Goal: Task Accomplishment & Management: Use online tool/utility

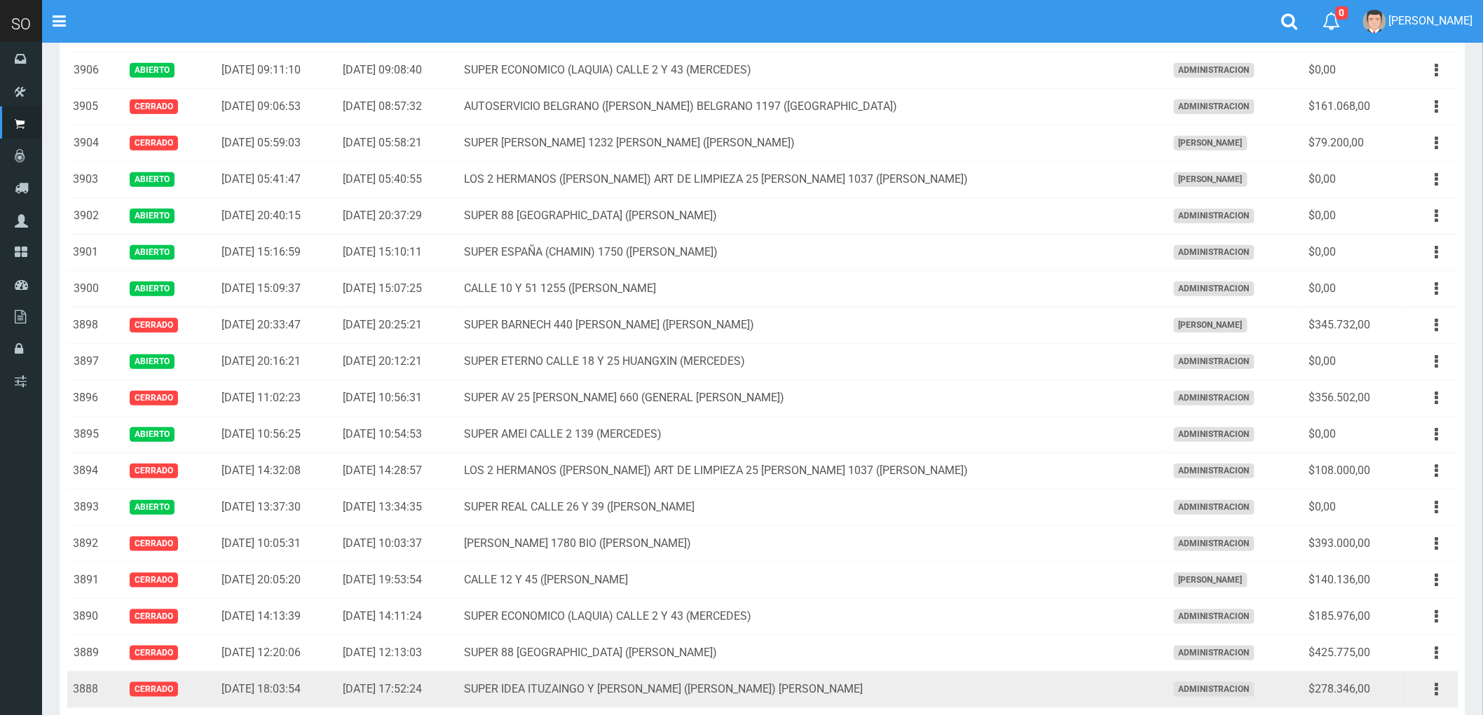
scroll to position [389, 0]
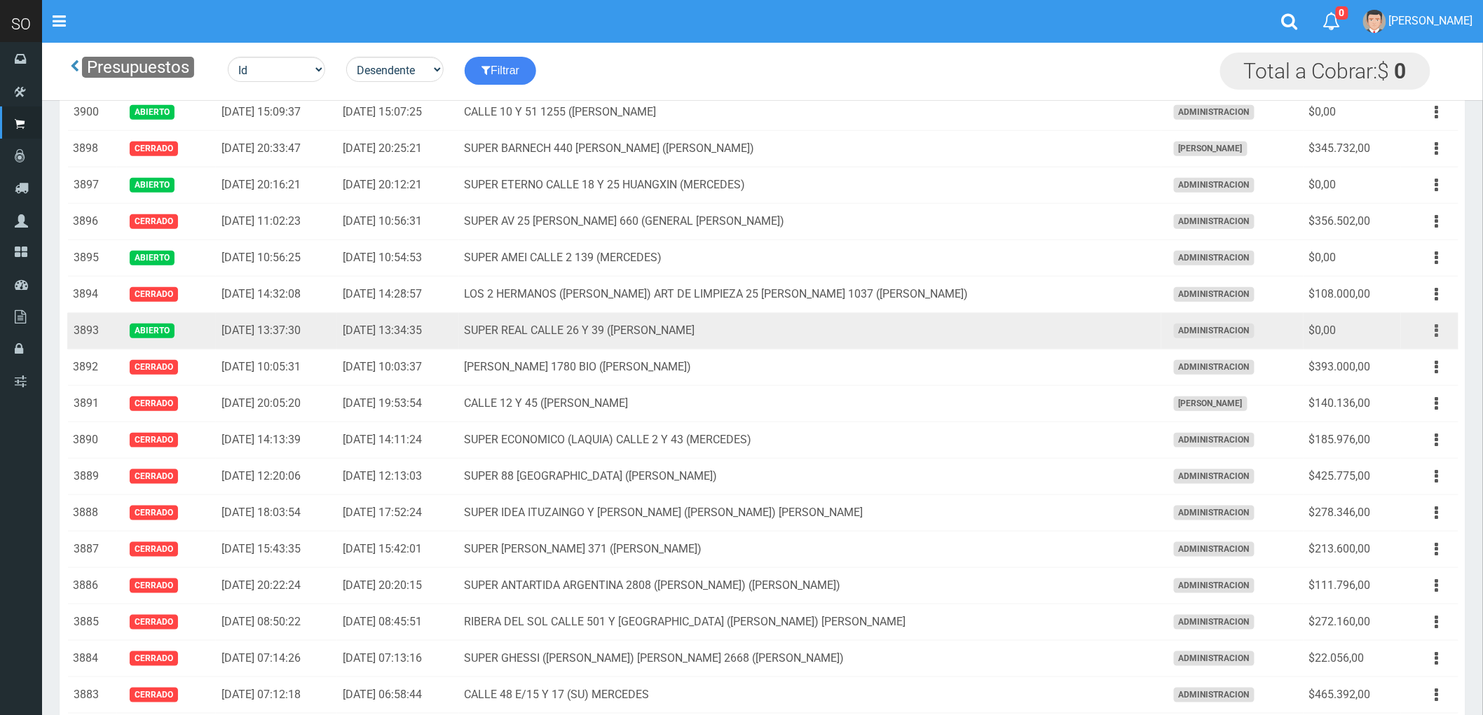
click at [1437, 331] on icon "button" at bounding box center [1437, 331] width 4 height 25
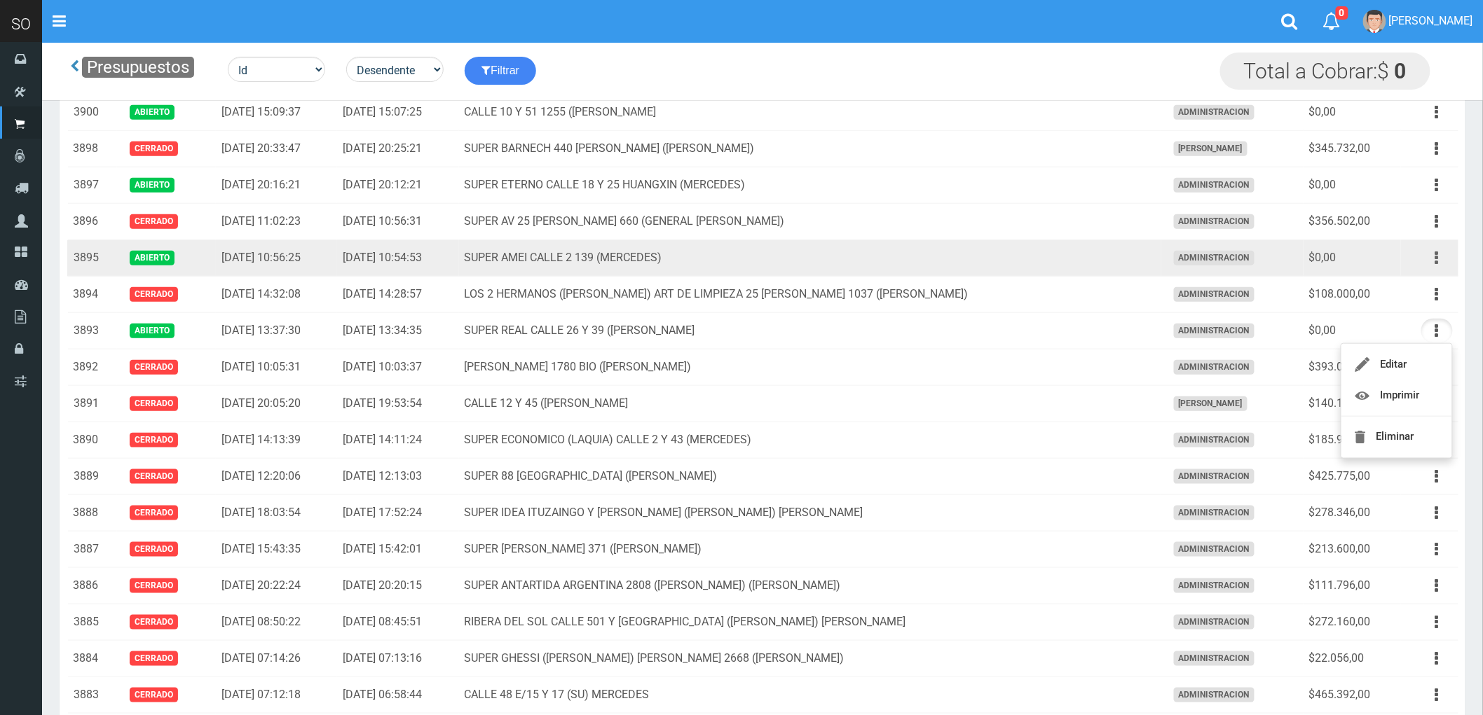
click at [1435, 260] on icon "button" at bounding box center [1437, 258] width 4 height 25
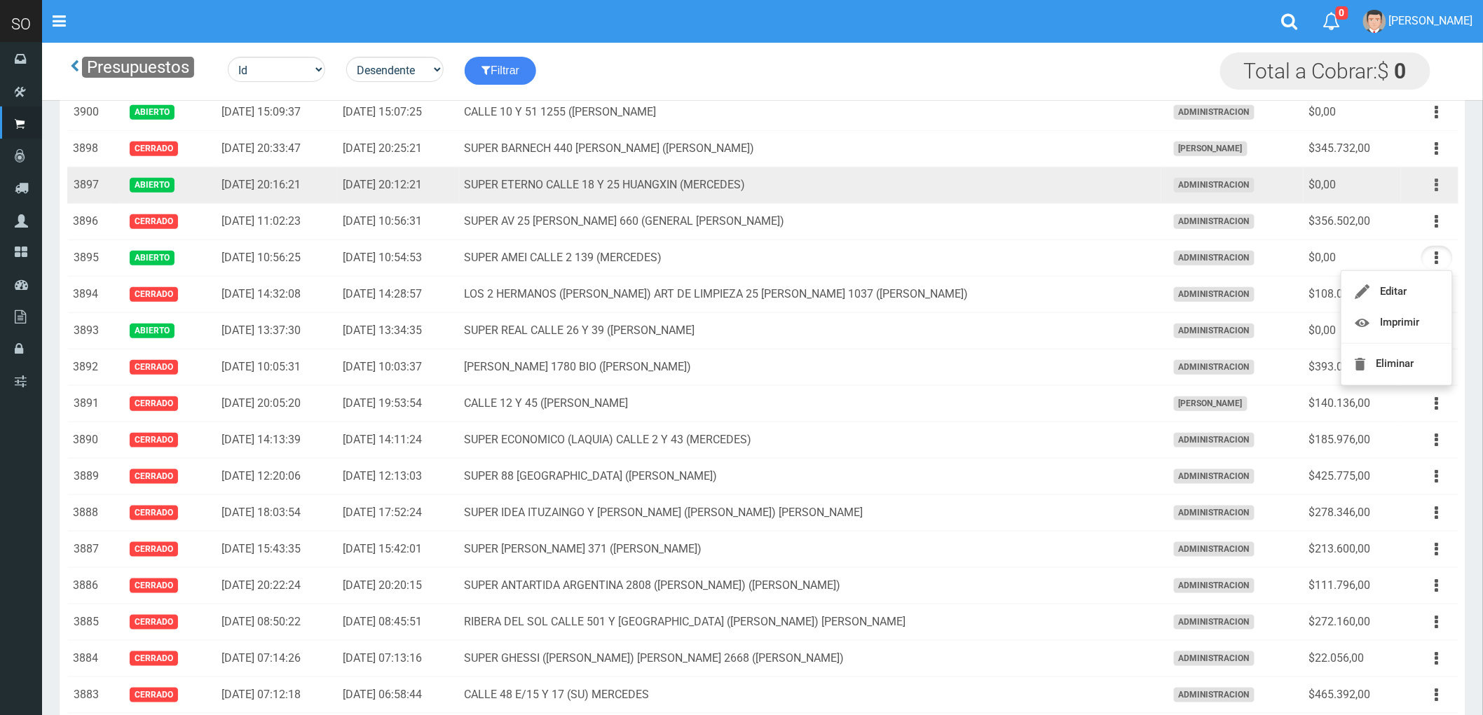
click at [1435, 187] on icon "button" at bounding box center [1437, 185] width 4 height 25
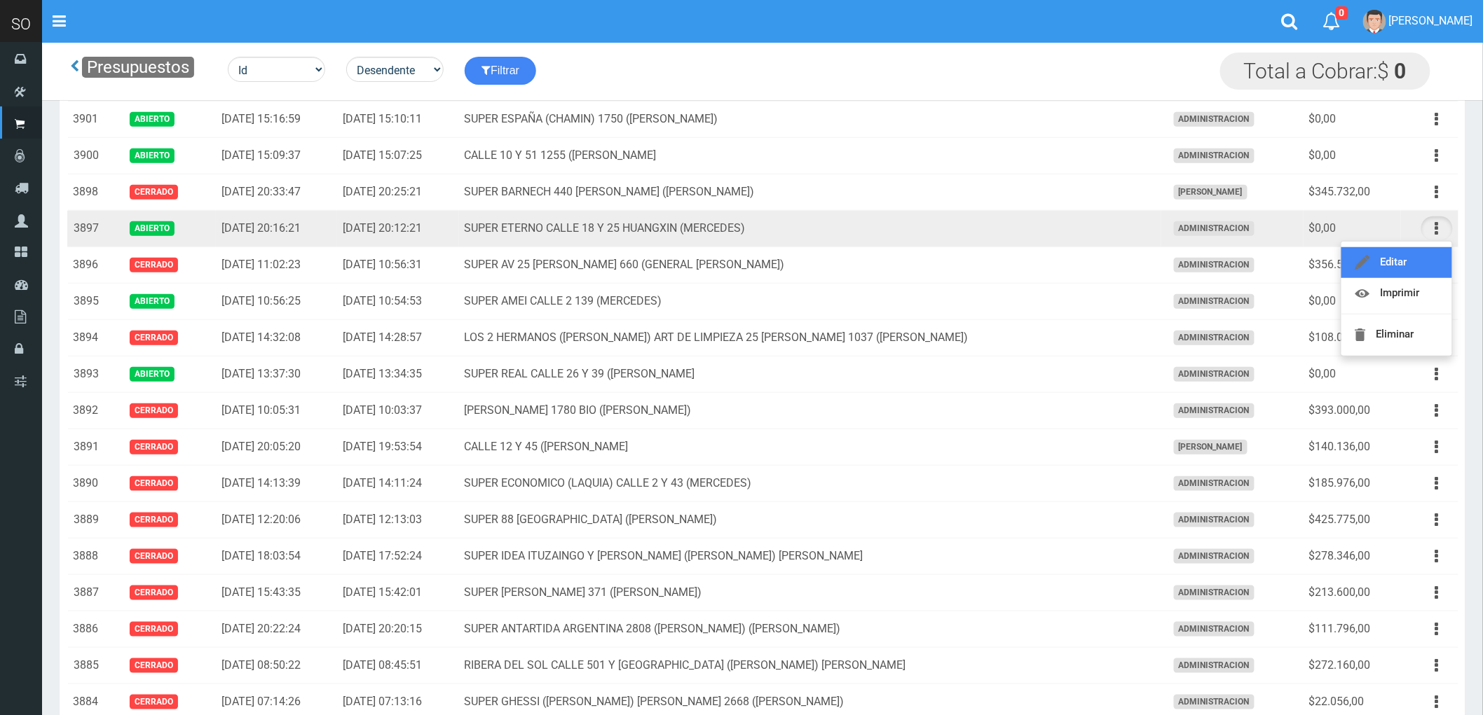
scroll to position [311, 0]
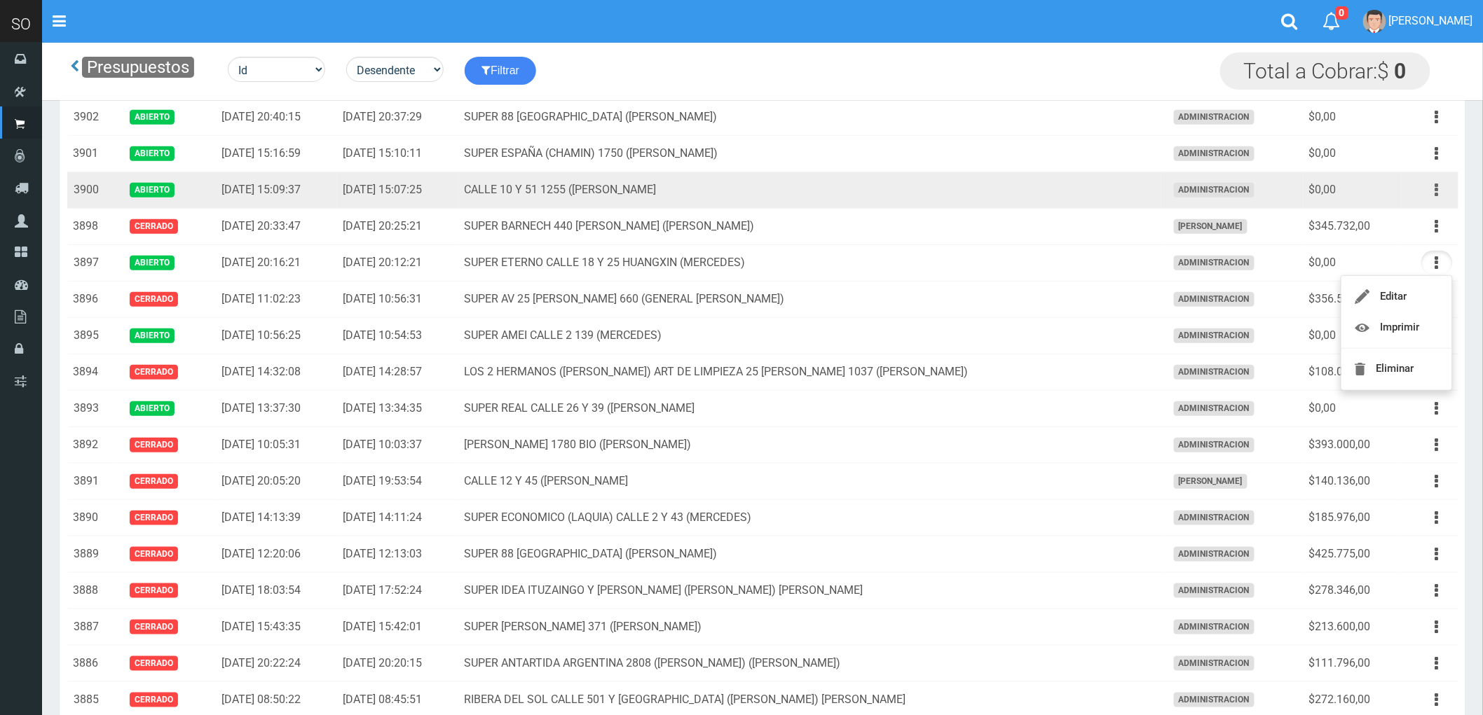
click at [1435, 186] on icon "button" at bounding box center [1437, 190] width 4 height 25
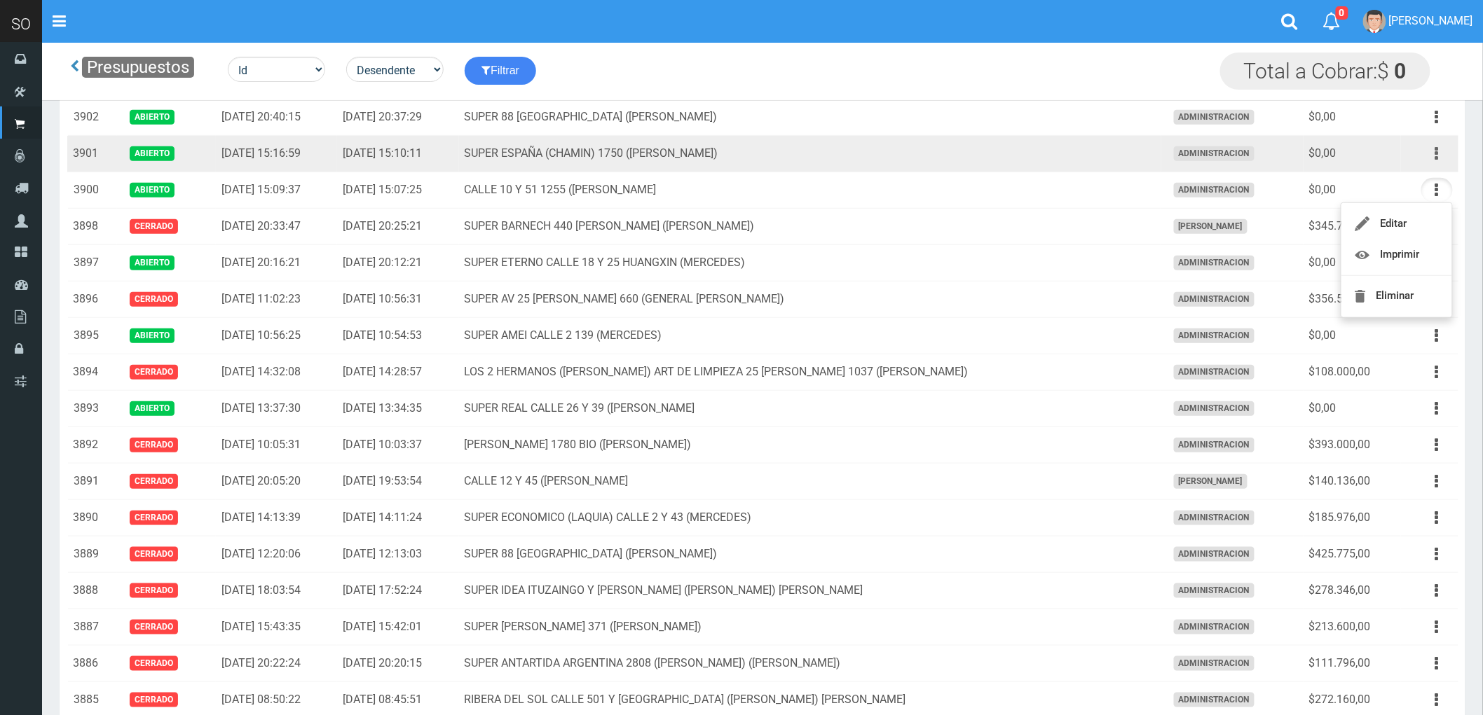
click at [1431, 153] on button "button" at bounding box center [1437, 154] width 32 height 25
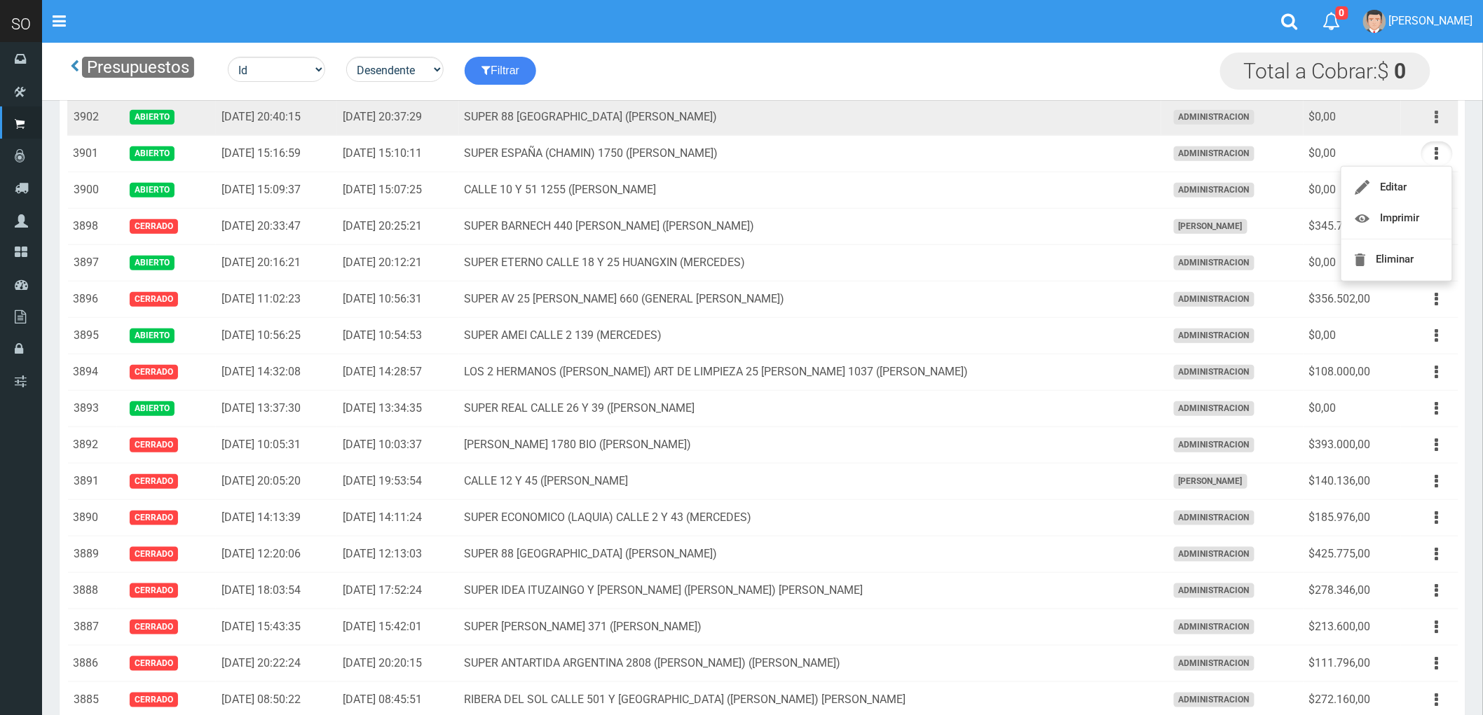
click at [1433, 115] on button "button" at bounding box center [1437, 117] width 32 height 25
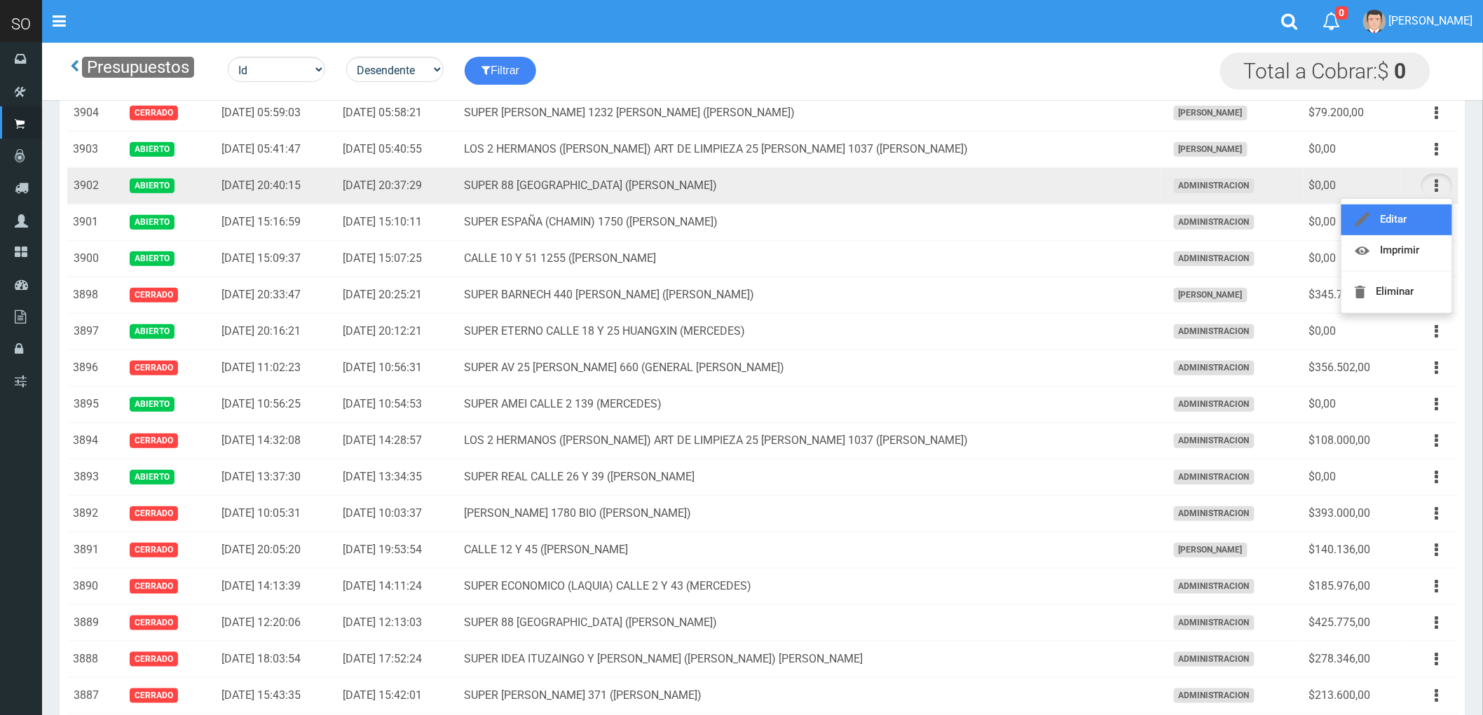
scroll to position [156, 0]
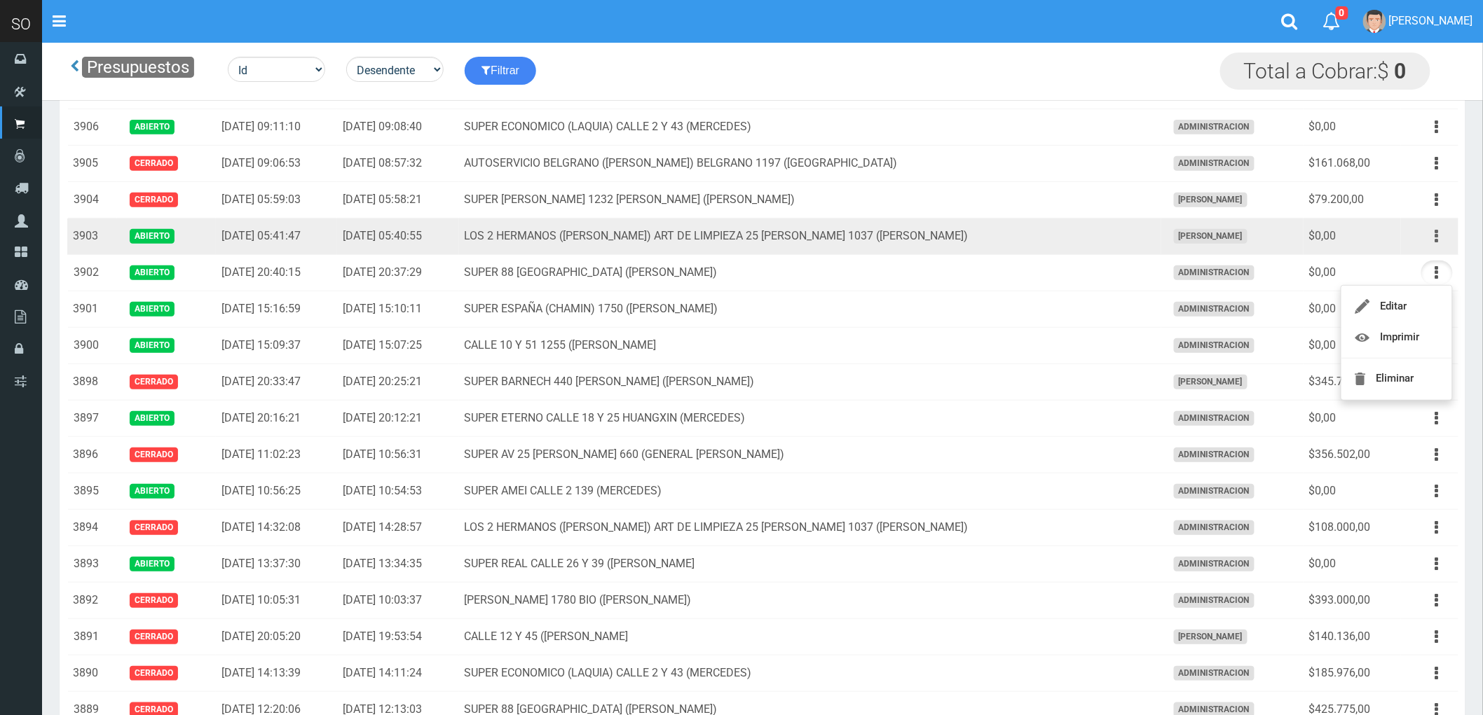
click at [1438, 236] on icon "button" at bounding box center [1437, 236] width 4 height 25
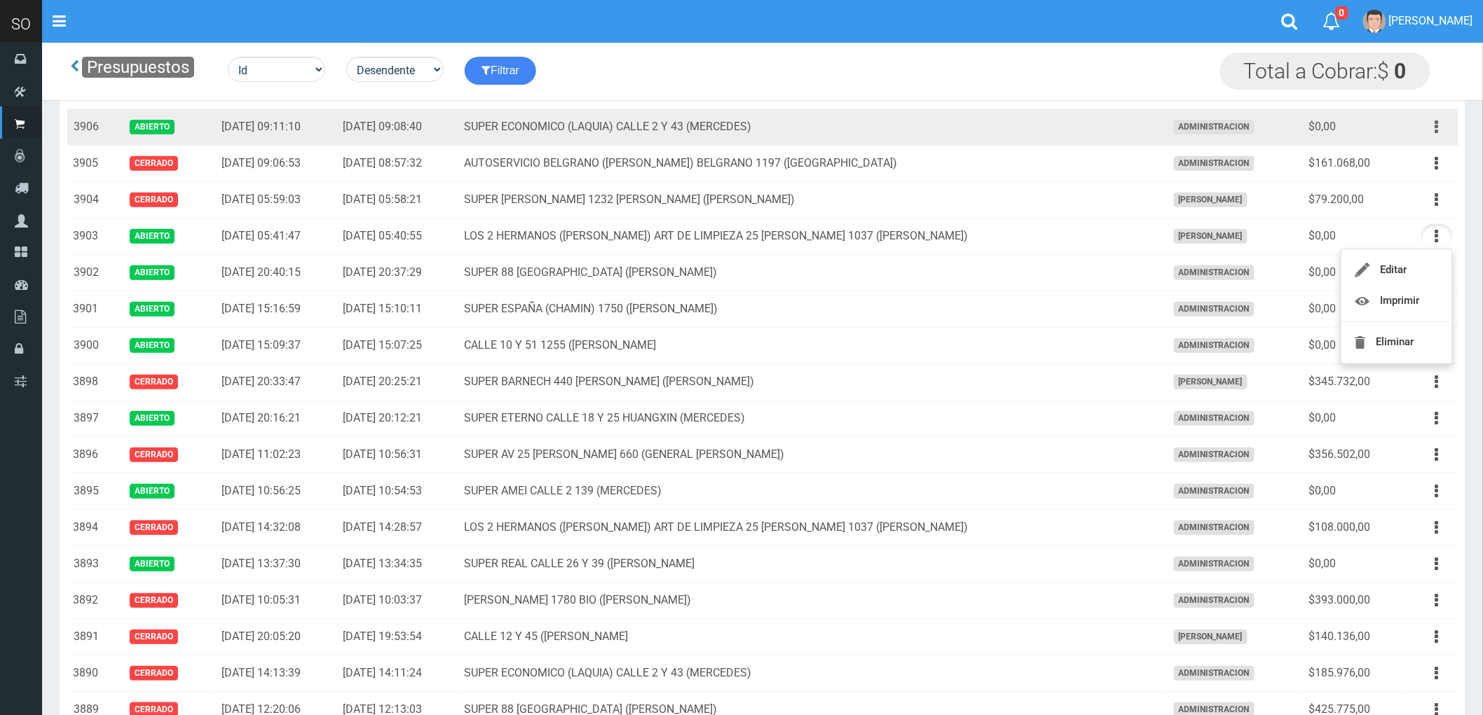
click at [1434, 128] on button "button" at bounding box center [1437, 127] width 32 height 25
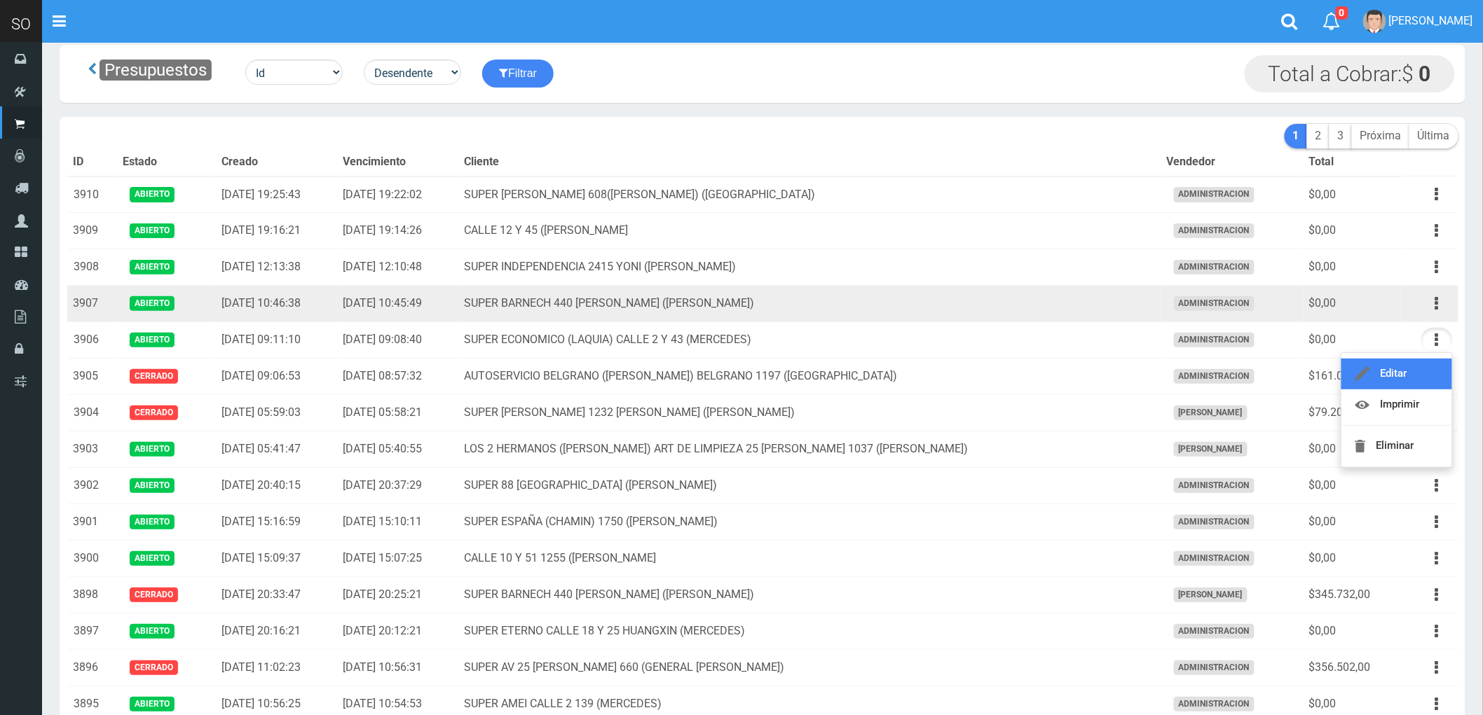
scroll to position [0, 0]
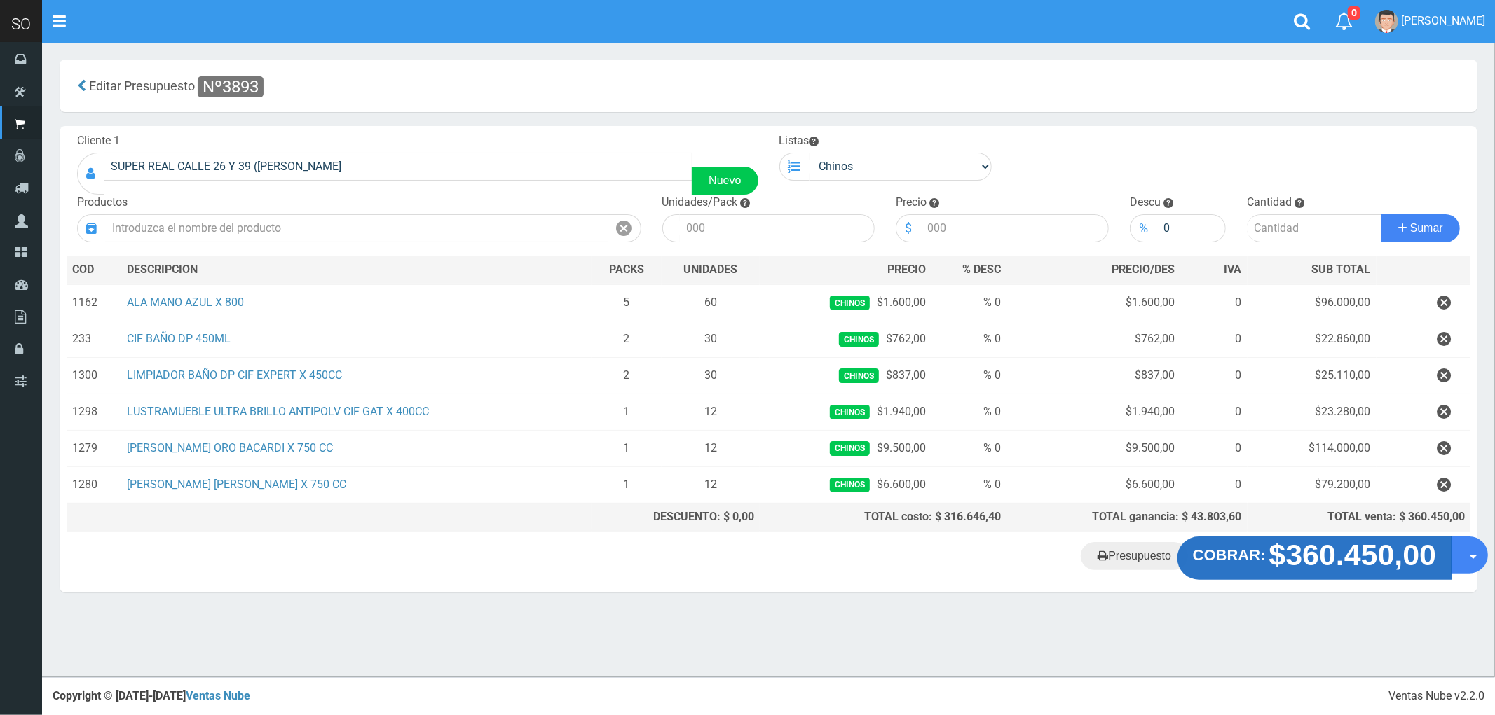
click at [1341, 557] on strong "$360.450,00" at bounding box center [1352, 555] width 167 height 33
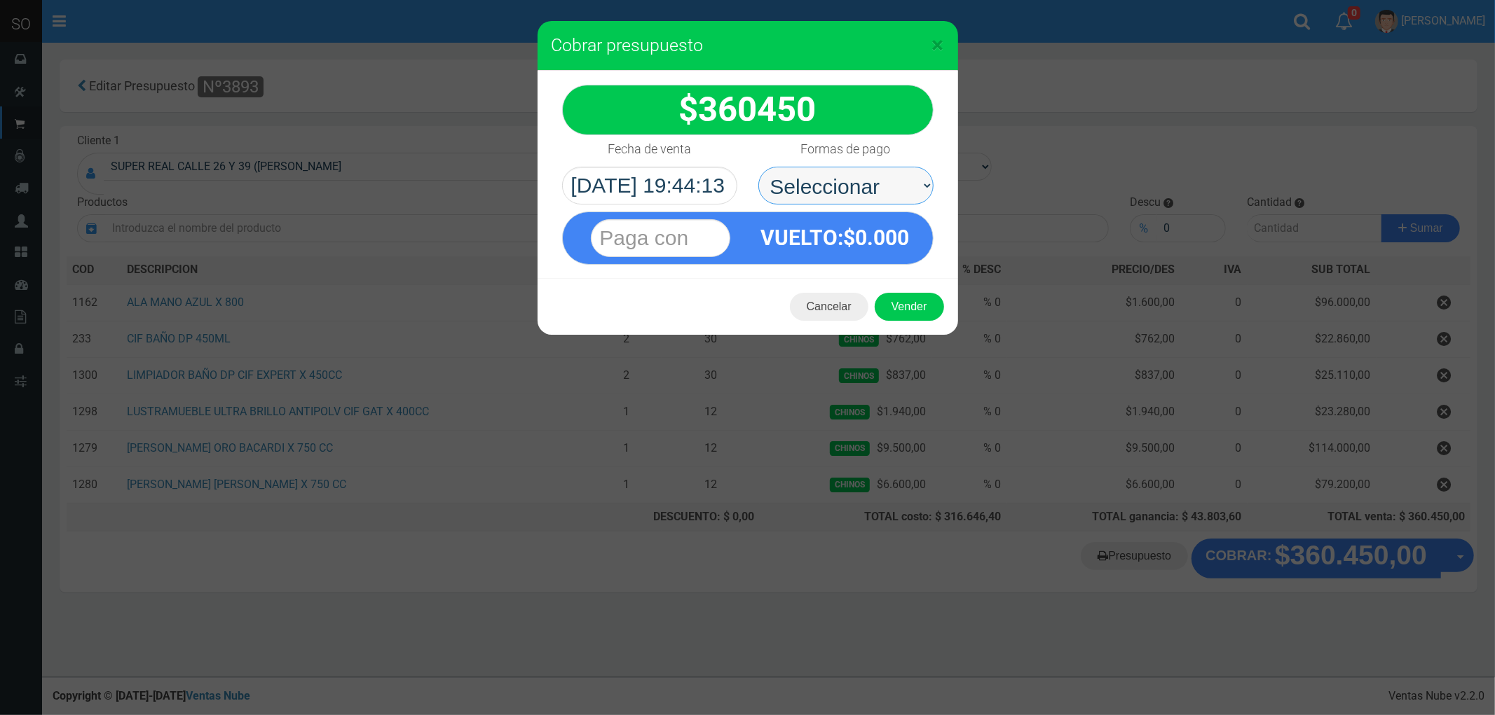
click at [809, 184] on select "Seleccionar Efectivo Tarjeta de Crédito Depósito Débito" at bounding box center [845, 186] width 175 height 38
select select "Efectivo"
click at [758, 167] on select "Seleccionar Efectivo Tarjeta de Crédito Depósito Débito" at bounding box center [845, 186] width 175 height 38
click at [910, 296] on button "Vender" at bounding box center [908, 307] width 69 height 28
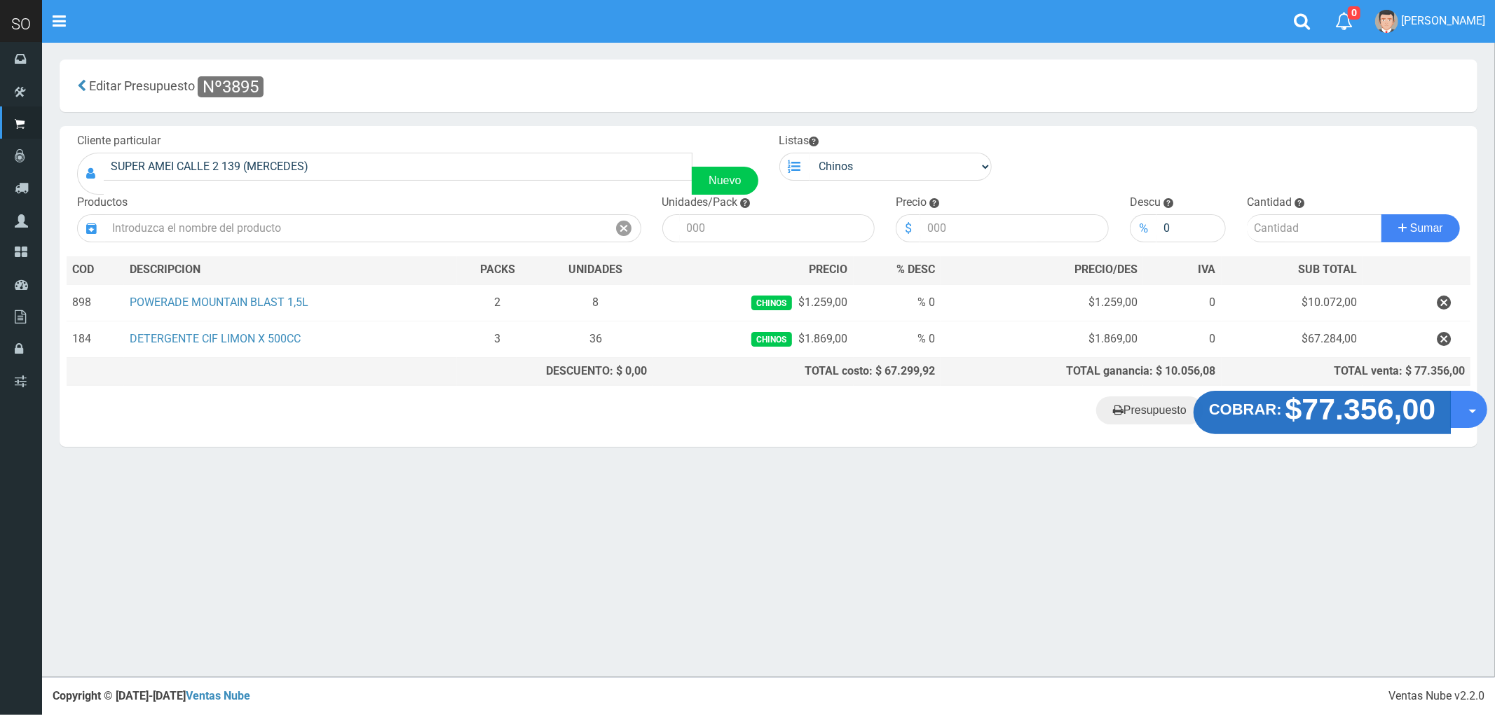
click at [1315, 425] on strong "$77.356,00" at bounding box center [1360, 409] width 151 height 33
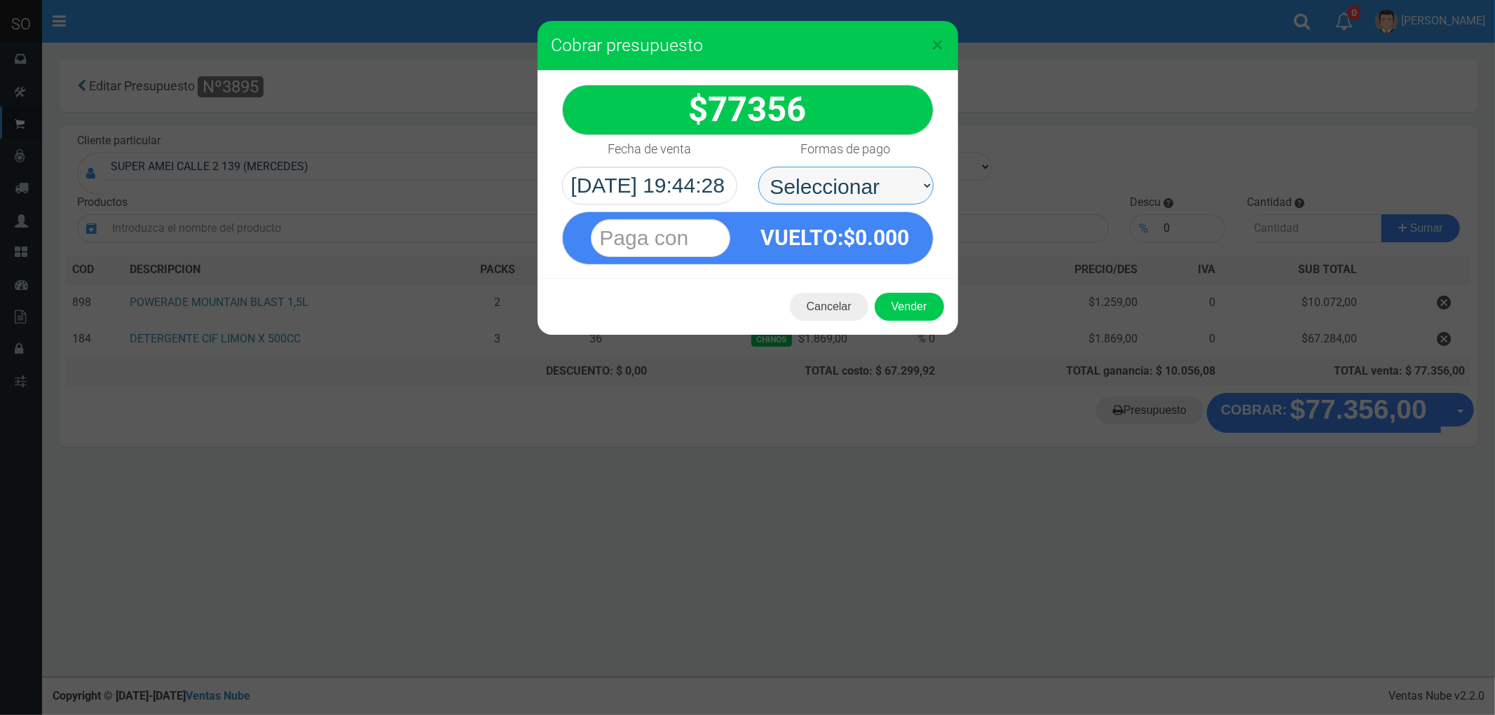
drag, startPoint x: 807, startPoint y: 186, endPoint x: 817, endPoint y: 202, distance: 19.2
click at [807, 186] on select "Seleccionar Efectivo Tarjeta de Crédito Depósito Débito" at bounding box center [845, 186] width 175 height 38
select select "Efectivo"
click at [758, 167] on select "Seleccionar Efectivo Tarjeta de Crédito Depósito Débito" at bounding box center [845, 186] width 175 height 38
click at [901, 304] on button "Vender" at bounding box center [908, 307] width 69 height 28
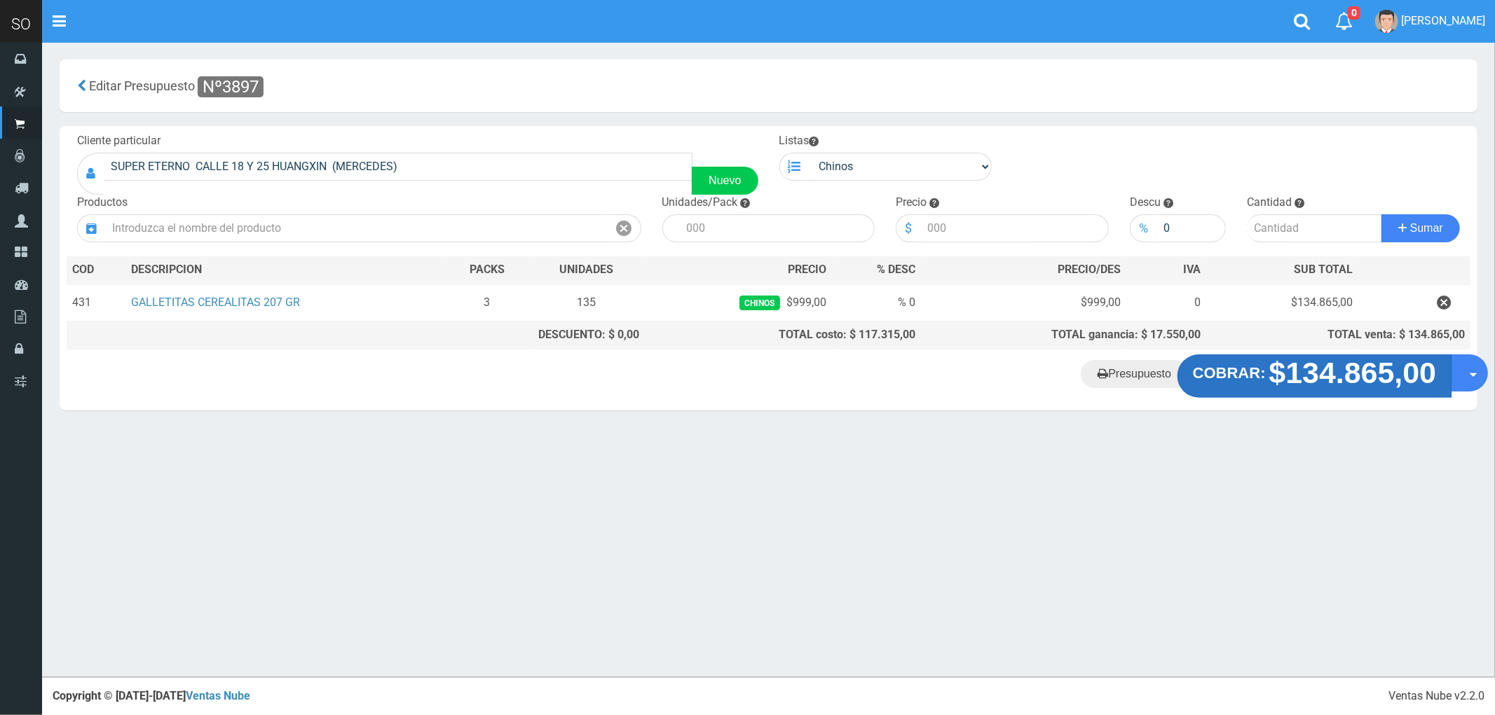
click at [1329, 373] on strong "$134.865,00" at bounding box center [1352, 373] width 167 height 33
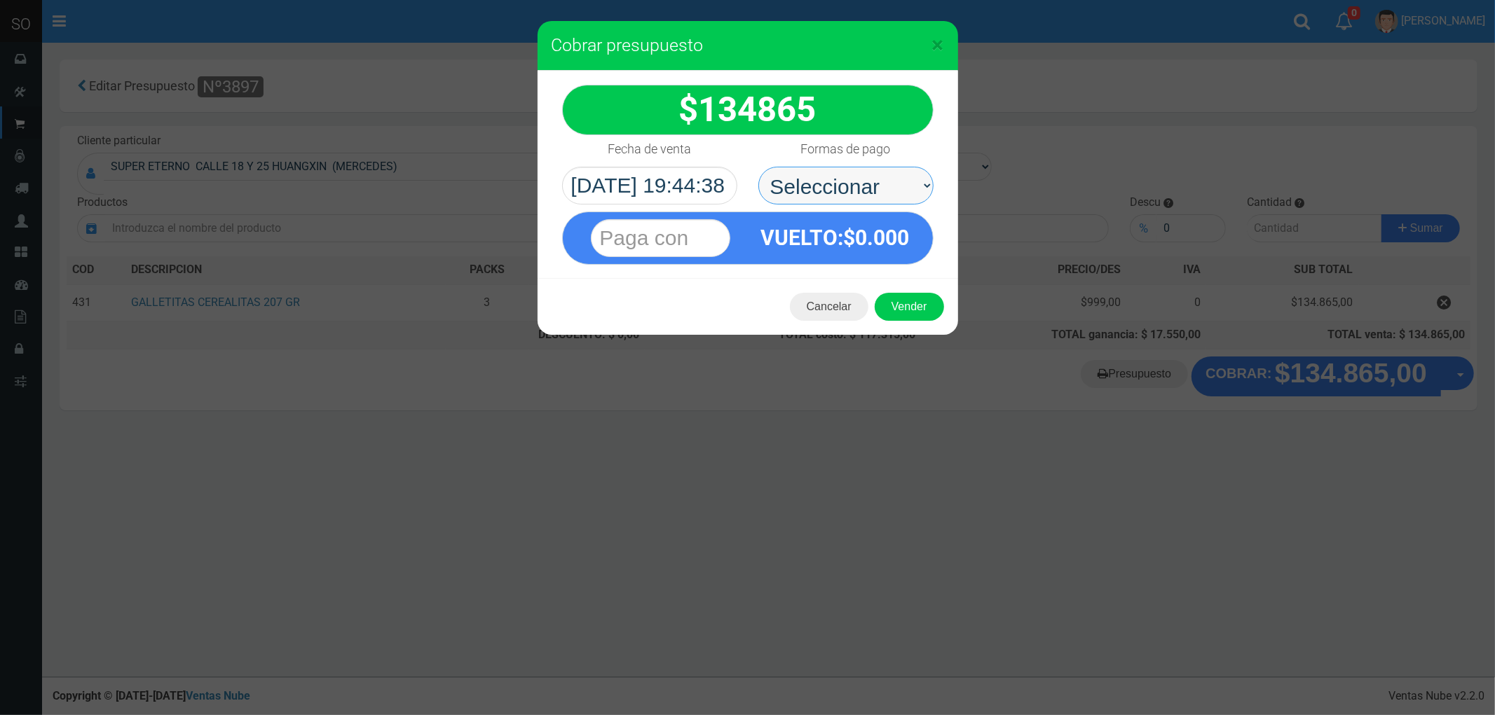
click at [818, 180] on select "Seleccionar Efectivo Tarjeta de Crédito Depósito Débito" at bounding box center [845, 186] width 175 height 38
select select "Efectivo"
click at [758, 167] on select "Seleccionar Efectivo Tarjeta de Crédito Depósito Débito" at bounding box center [845, 186] width 175 height 38
click at [909, 306] on button "Vender" at bounding box center [908, 307] width 69 height 28
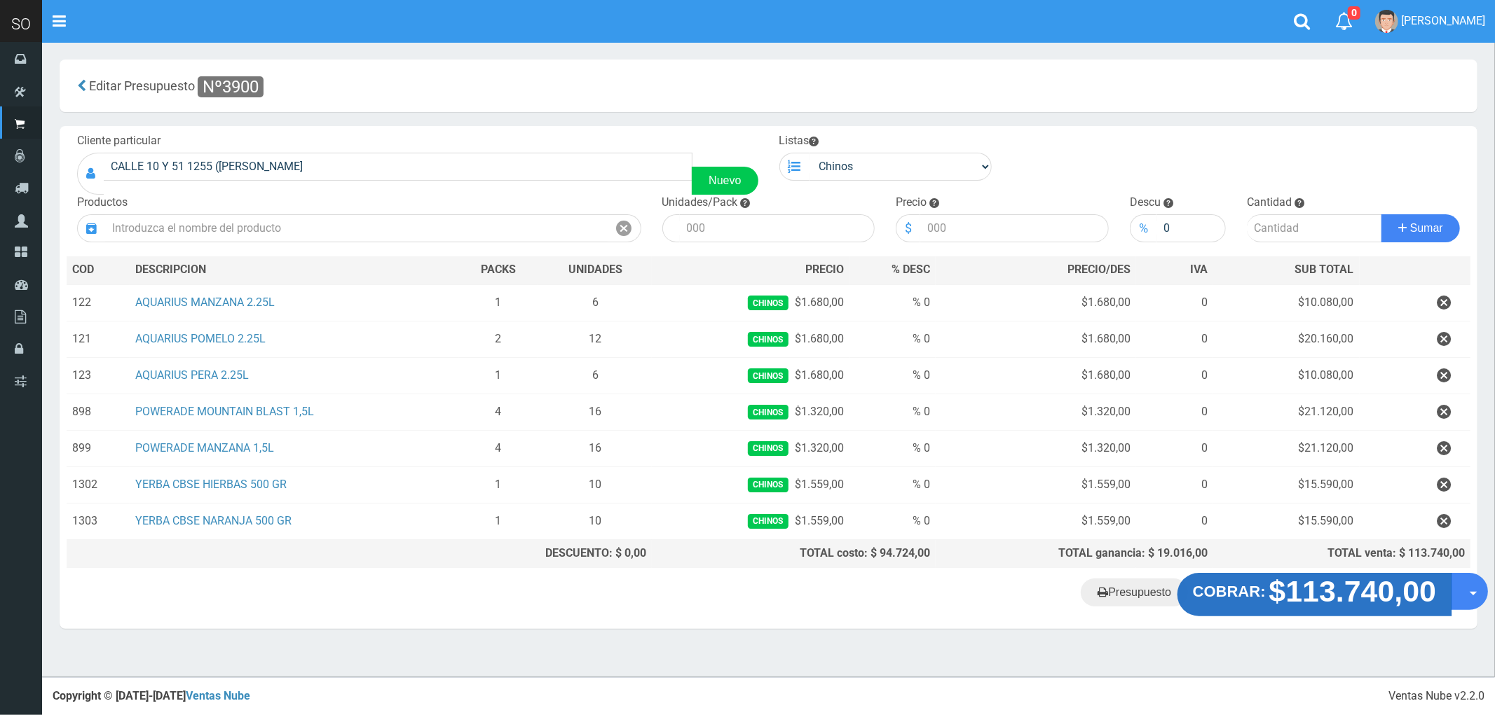
click at [1317, 598] on strong "$113.740,00" at bounding box center [1352, 591] width 167 height 33
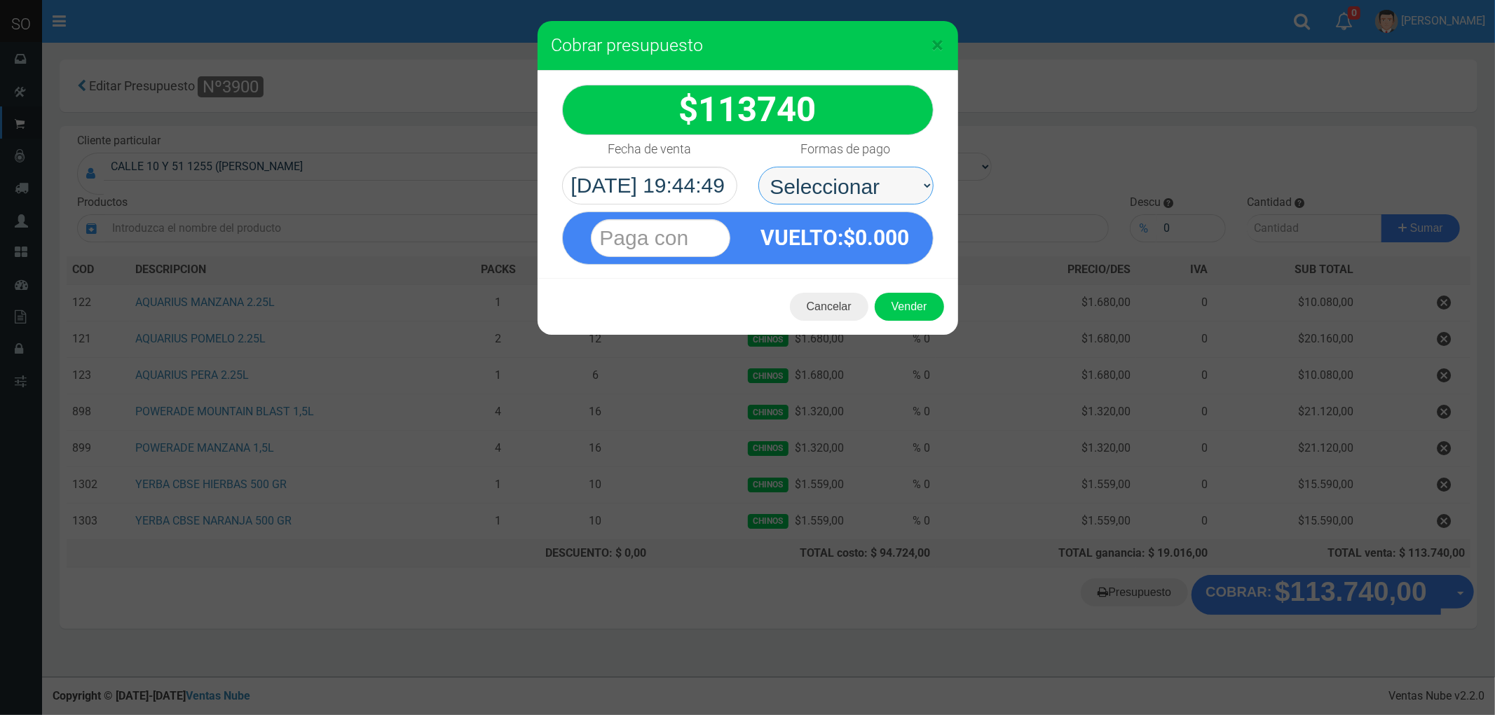
click at [809, 188] on select "Seleccionar Efectivo Tarjeta de Crédito Depósito Débito" at bounding box center [845, 186] width 175 height 38
select select "Efectivo"
click at [758, 167] on select "Seleccionar Efectivo Tarjeta de Crédito Depósito Débito" at bounding box center [845, 186] width 175 height 38
click at [913, 314] on button "Vender" at bounding box center [908, 307] width 69 height 28
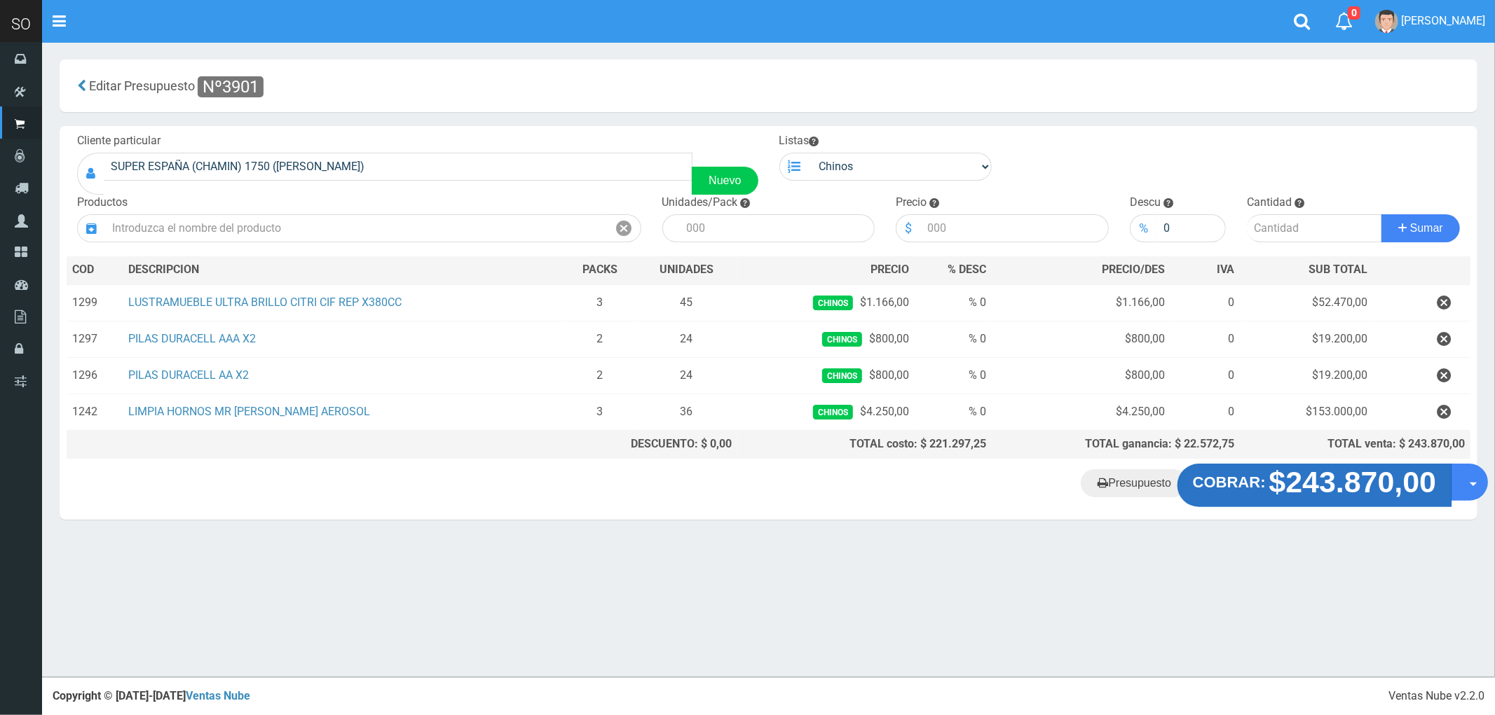
click at [1325, 484] on strong "$243.870,00" at bounding box center [1352, 482] width 167 height 33
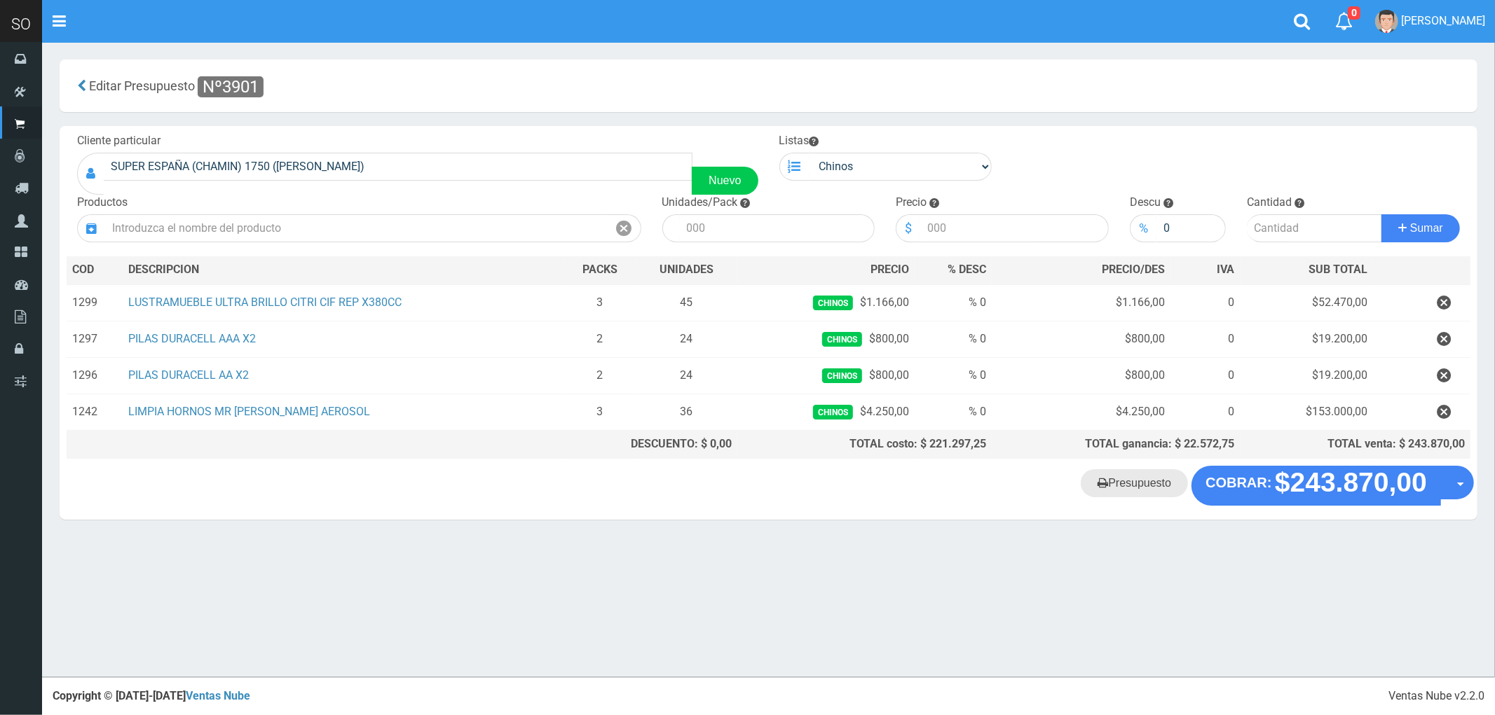
click at [1126, 494] on link "Presupuesto" at bounding box center [1134, 483] width 107 height 28
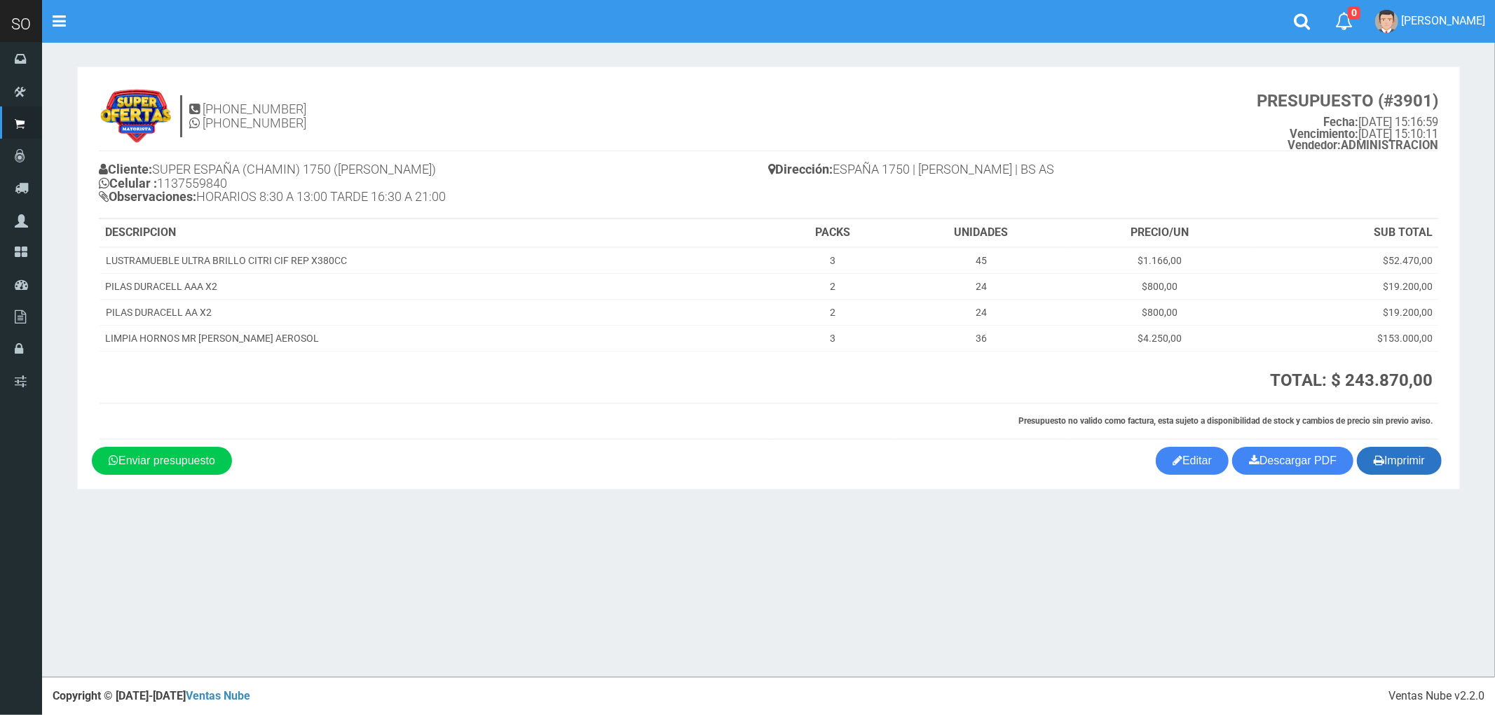
click at [1394, 453] on button "Imprimir" at bounding box center [1399, 461] width 85 height 28
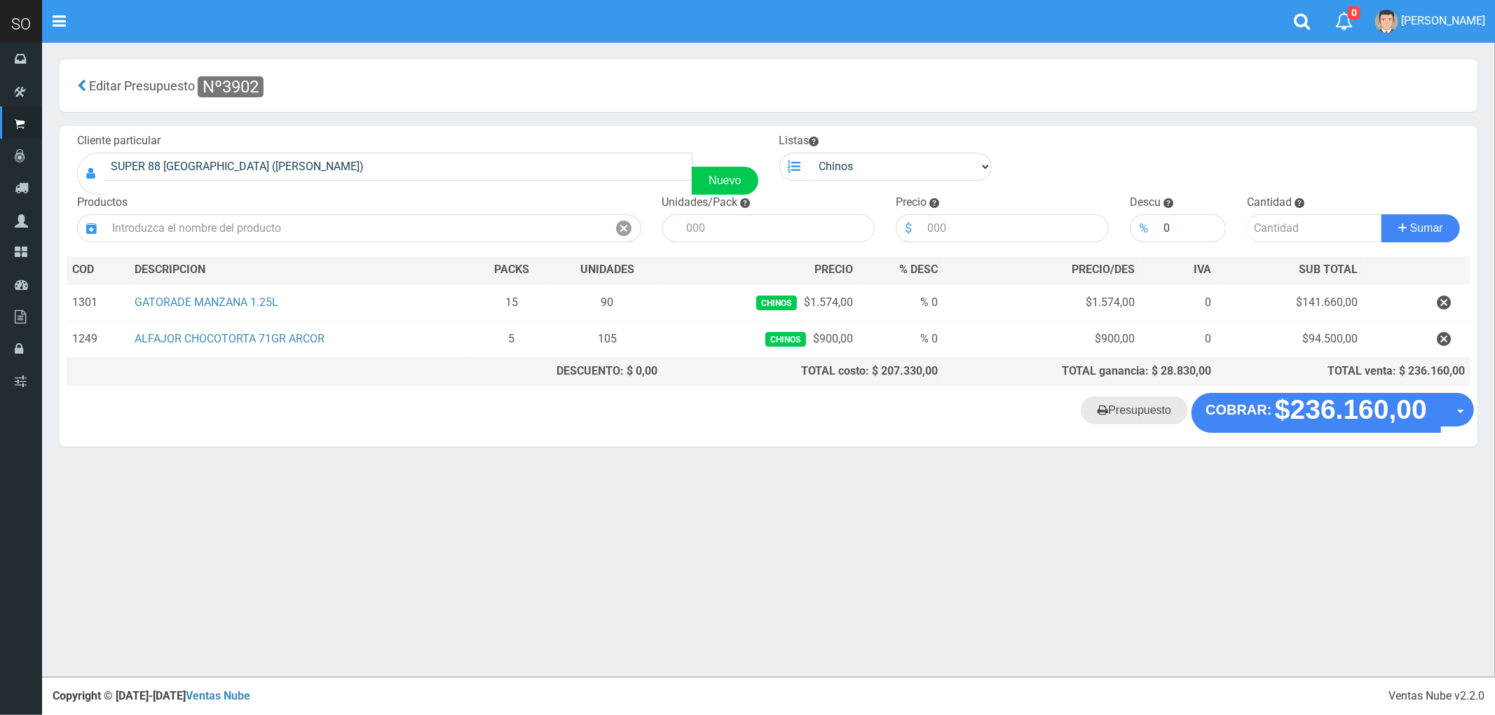
click at [1130, 414] on link "Presupuesto" at bounding box center [1134, 411] width 107 height 28
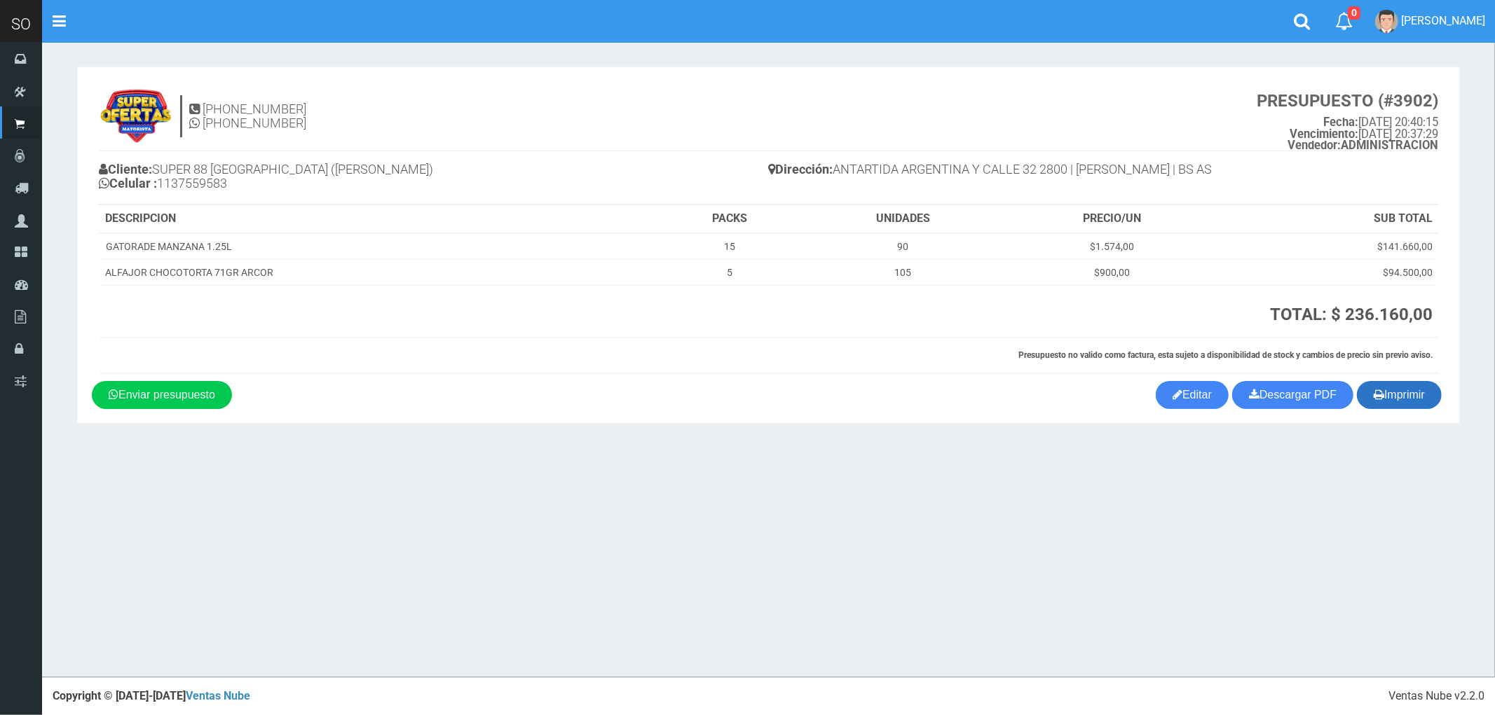
click at [1378, 401] on icon "button" at bounding box center [1378, 395] width 11 height 20
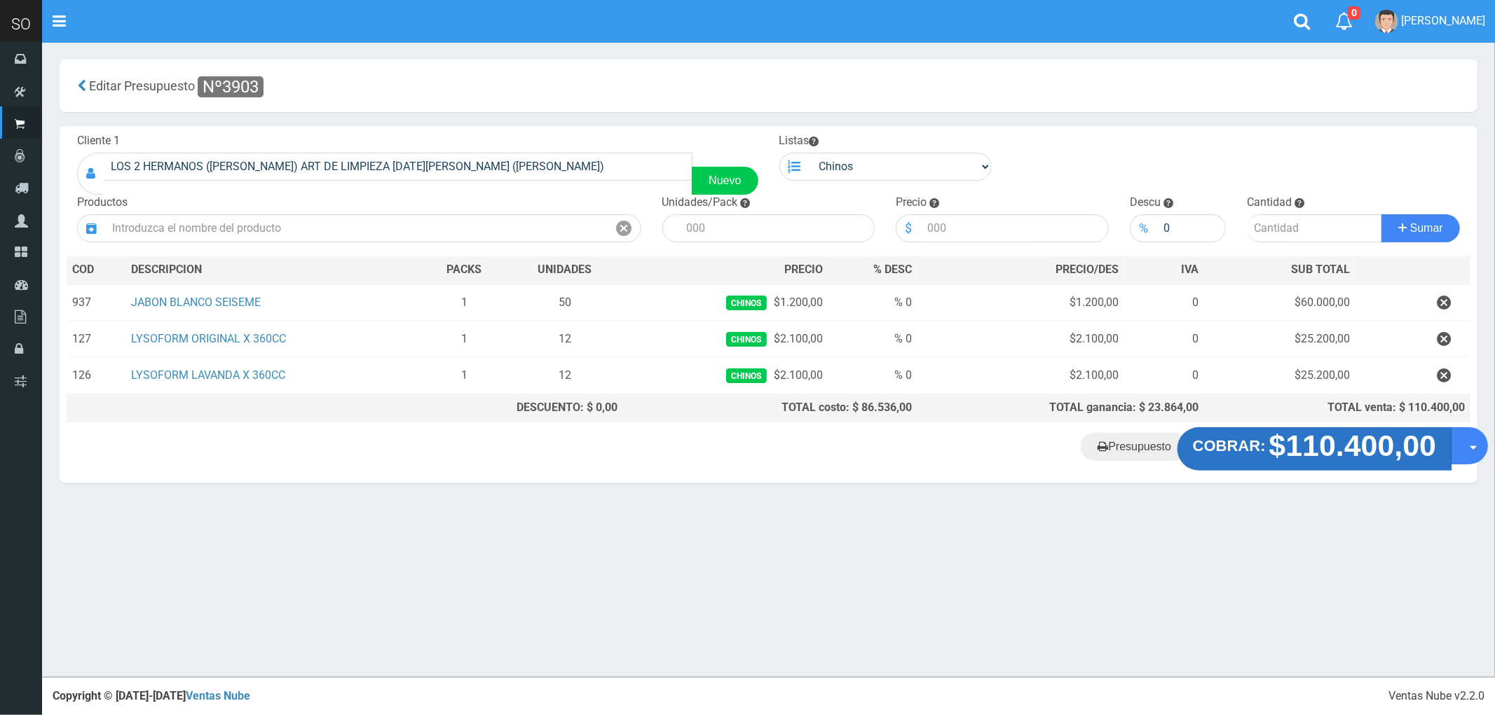
click at [1280, 458] on strong "$110.400,00" at bounding box center [1352, 446] width 167 height 33
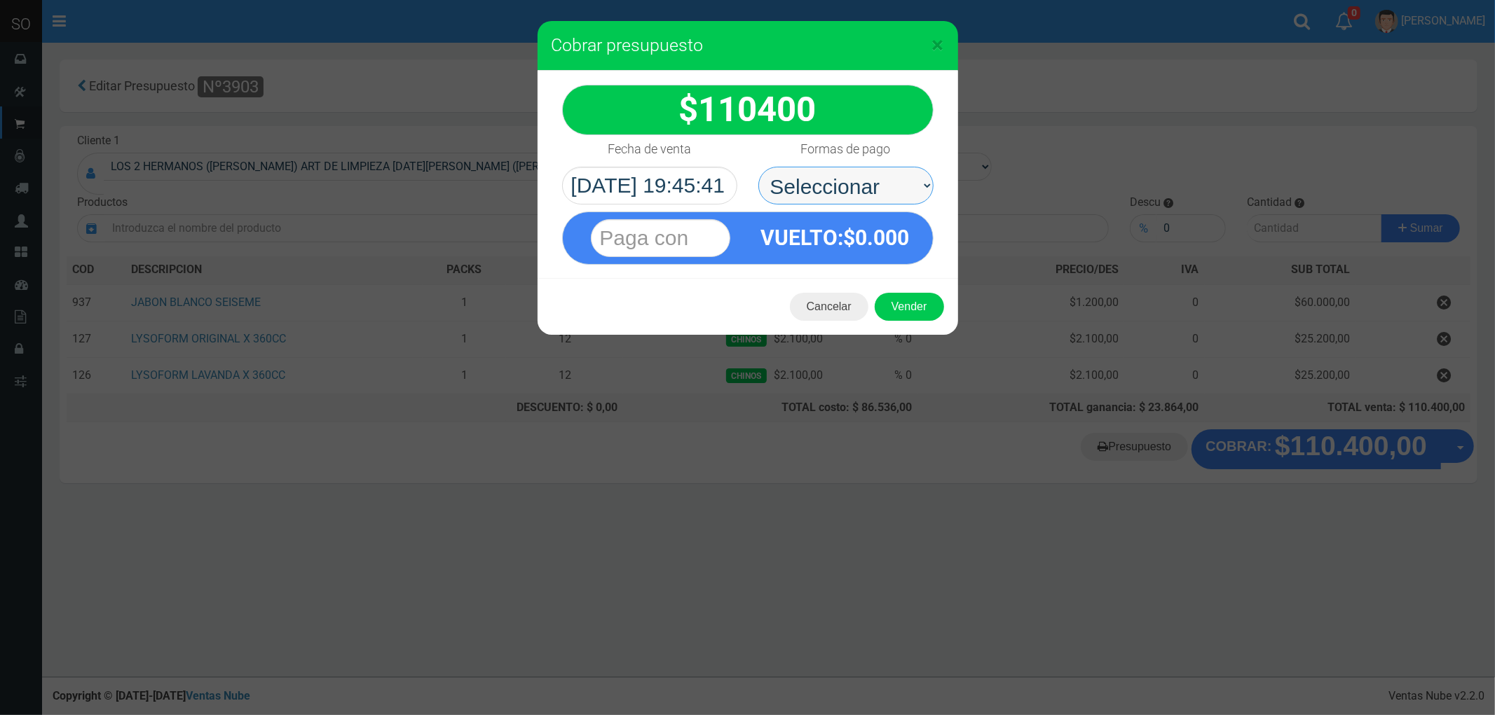
drag, startPoint x: 815, startPoint y: 185, endPoint x: 818, endPoint y: 202, distance: 17.2
click at [815, 185] on select "Seleccionar Efectivo Tarjeta de Crédito Depósito Débito" at bounding box center [845, 186] width 175 height 38
select select "Efectivo"
click at [758, 167] on select "Seleccionar Efectivo Tarjeta de Crédito Depósito Débito" at bounding box center [845, 186] width 175 height 38
click at [911, 309] on button "Vender" at bounding box center [908, 307] width 69 height 28
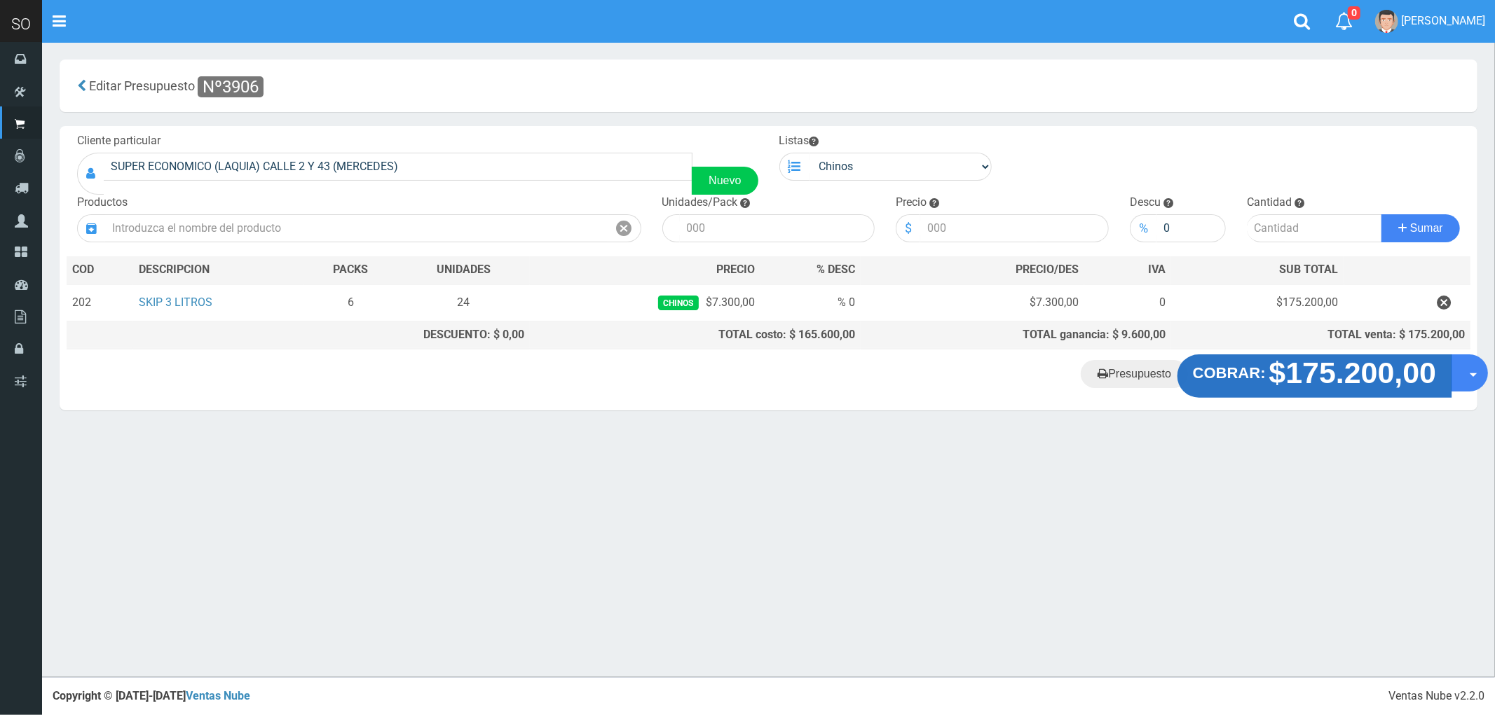
click at [1343, 386] on strong "$175.200,00" at bounding box center [1352, 373] width 167 height 33
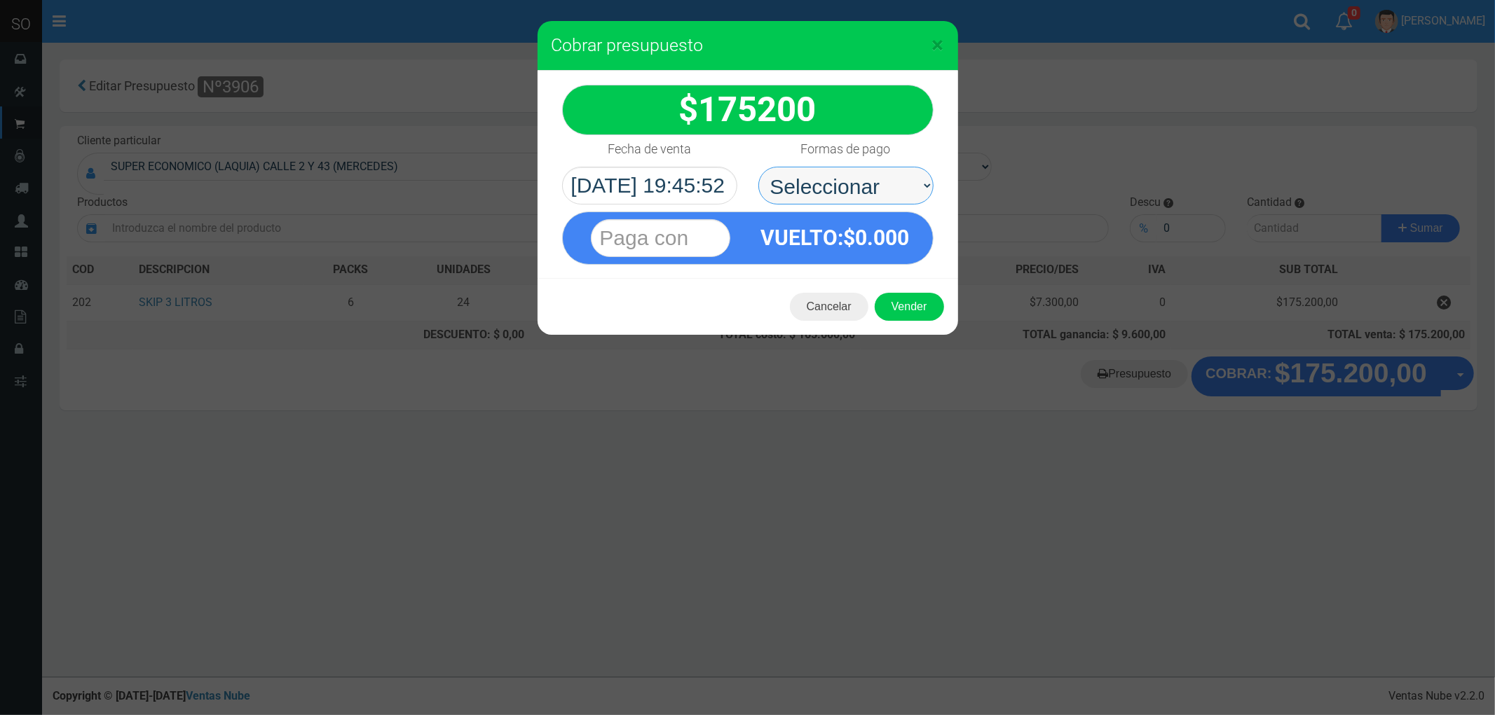
click at [838, 179] on select "Seleccionar Efectivo Tarjeta de Crédito Depósito Débito" at bounding box center [845, 186] width 175 height 38
select select "Efectivo"
click at [758, 167] on select "Seleccionar Efectivo Tarjeta de Crédito Depósito Débito" at bounding box center [845, 186] width 175 height 38
click at [913, 305] on button "Vender" at bounding box center [908, 307] width 69 height 28
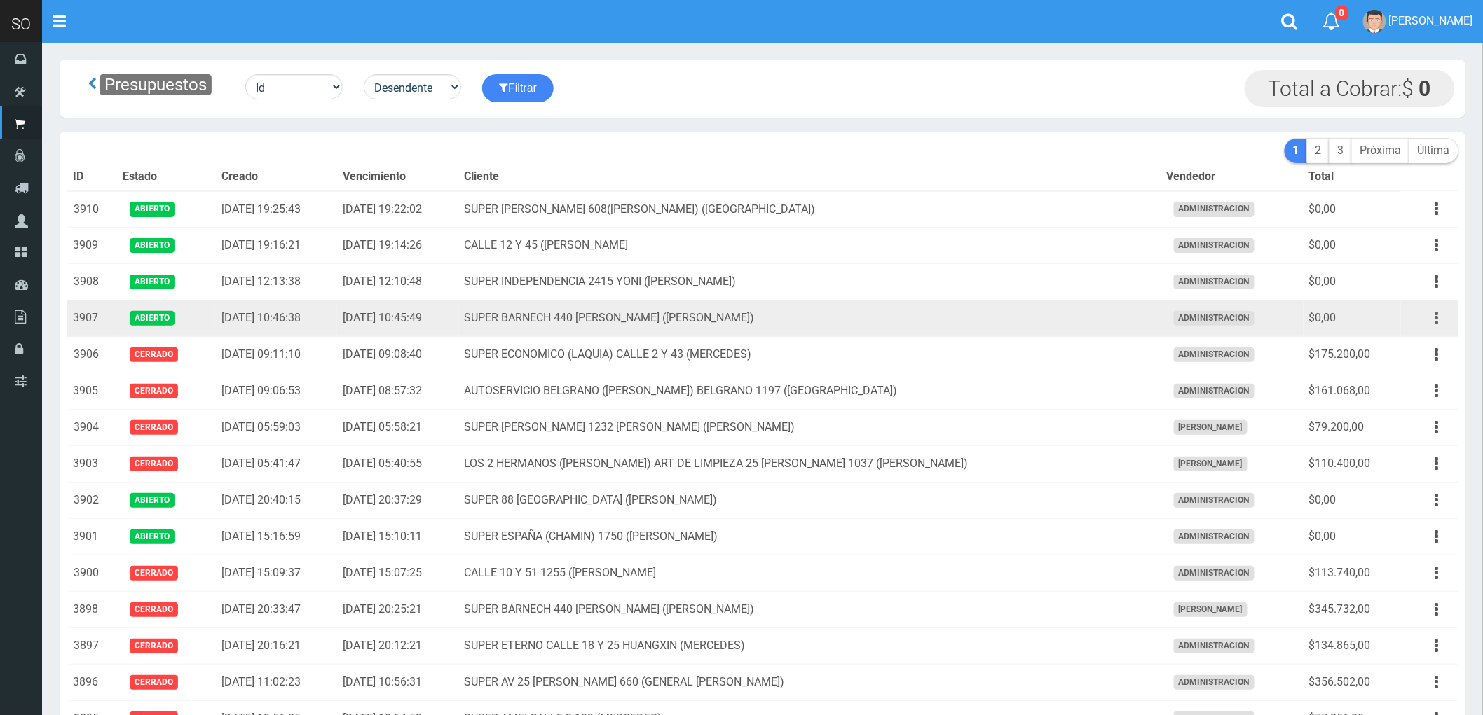
click at [1436, 317] on icon "button" at bounding box center [1437, 318] width 4 height 25
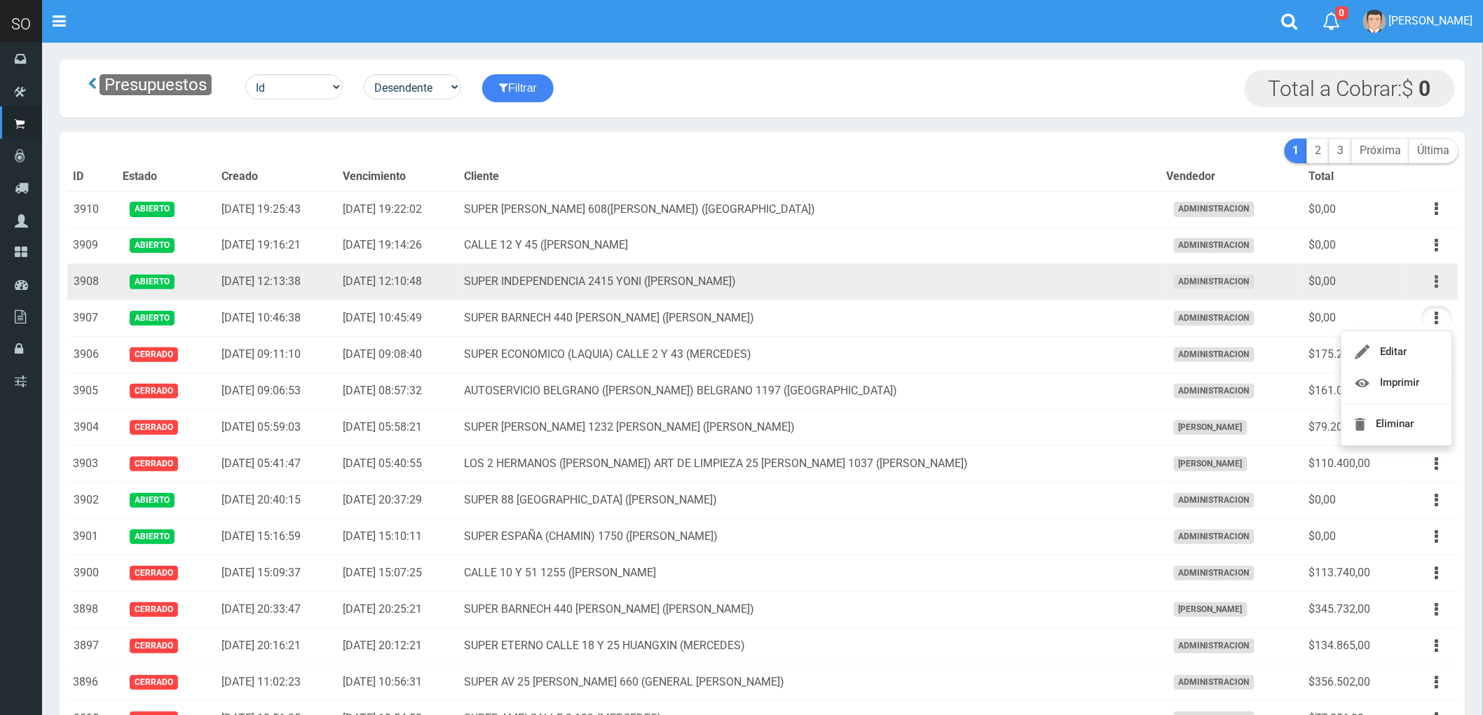
click at [1431, 280] on button "button" at bounding box center [1437, 282] width 32 height 25
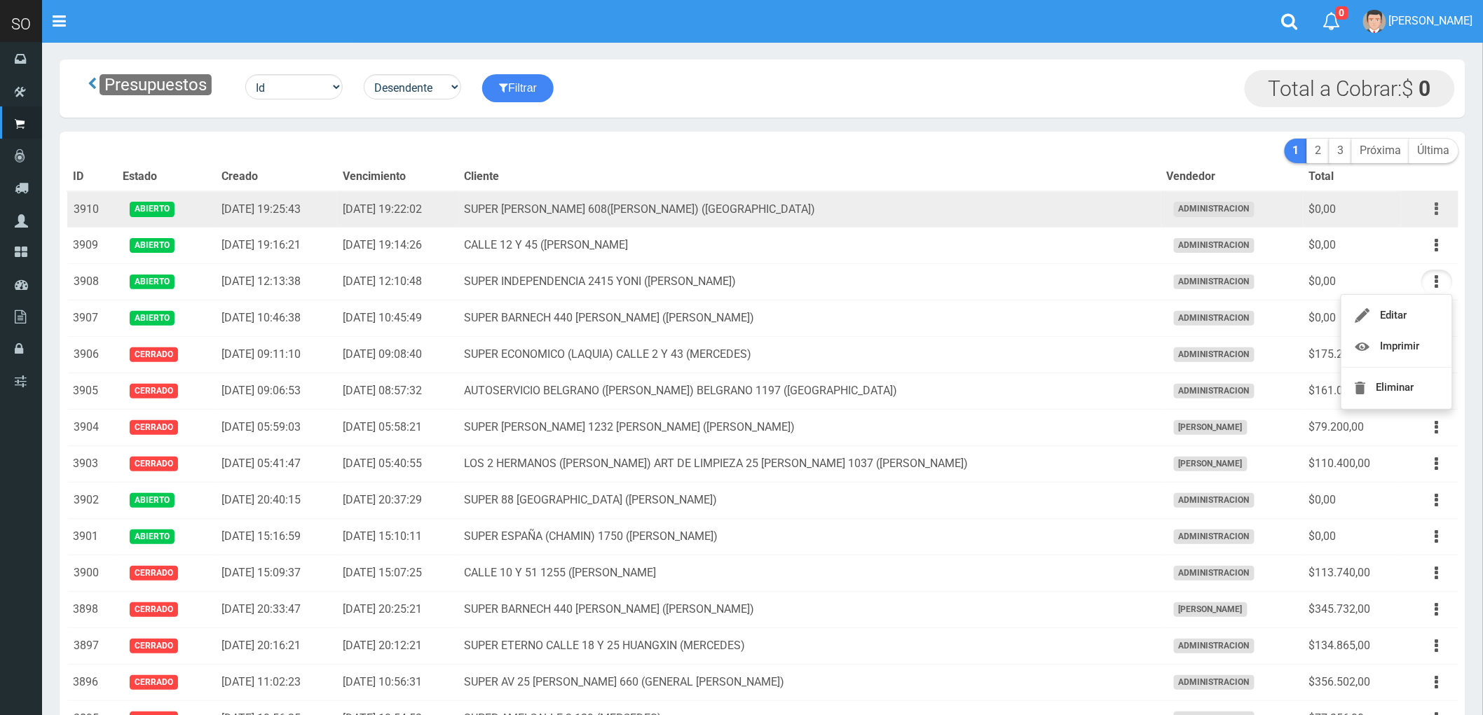
click at [1440, 205] on button "button" at bounding box center [1437, 209] width 32 height 25
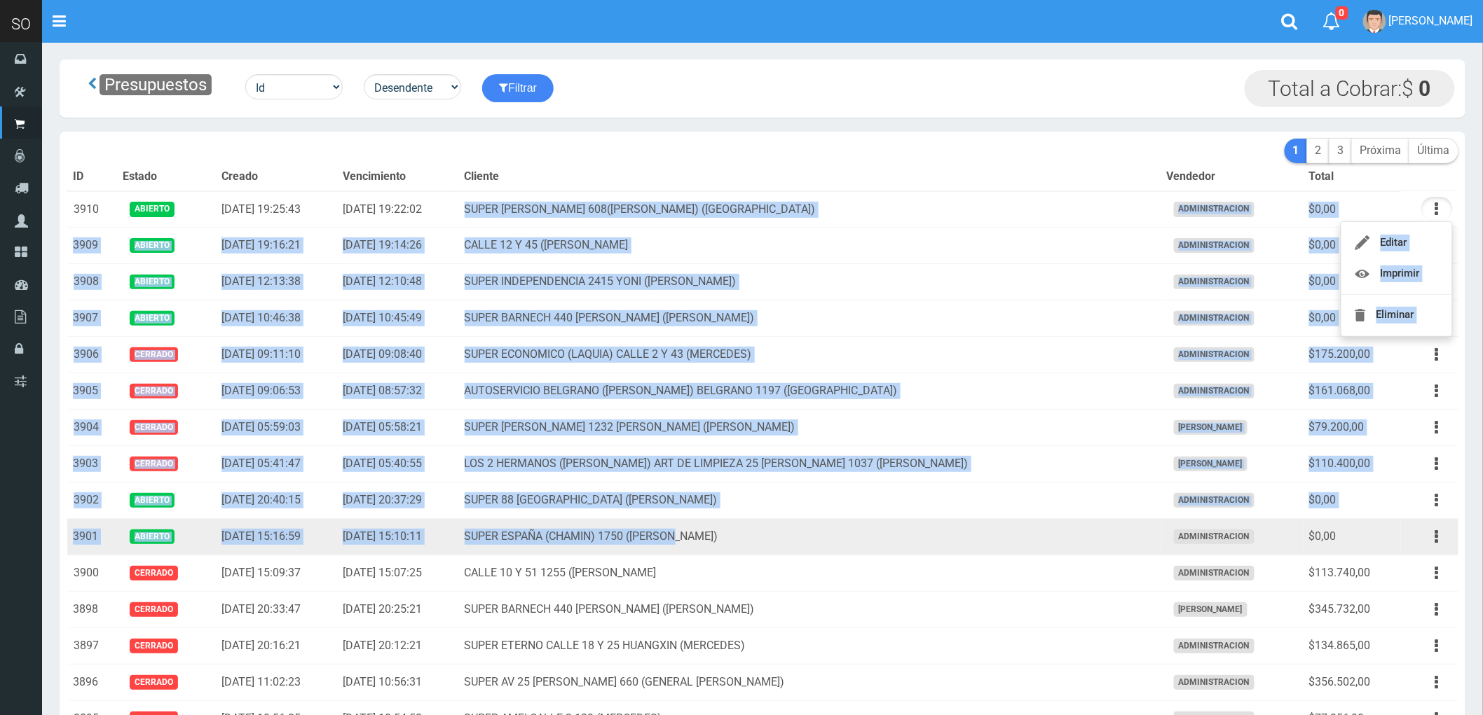
drag, startPoint x: 549, startPoint y: 207, endPoint x: 968, endPoint y: 535, distance: 531.7
click at [945, 543] on td "SUPER ESPAÑA (CHAMIN) 1750 (ZARATE)" at bounding box center [810, 537] width 702 height 36
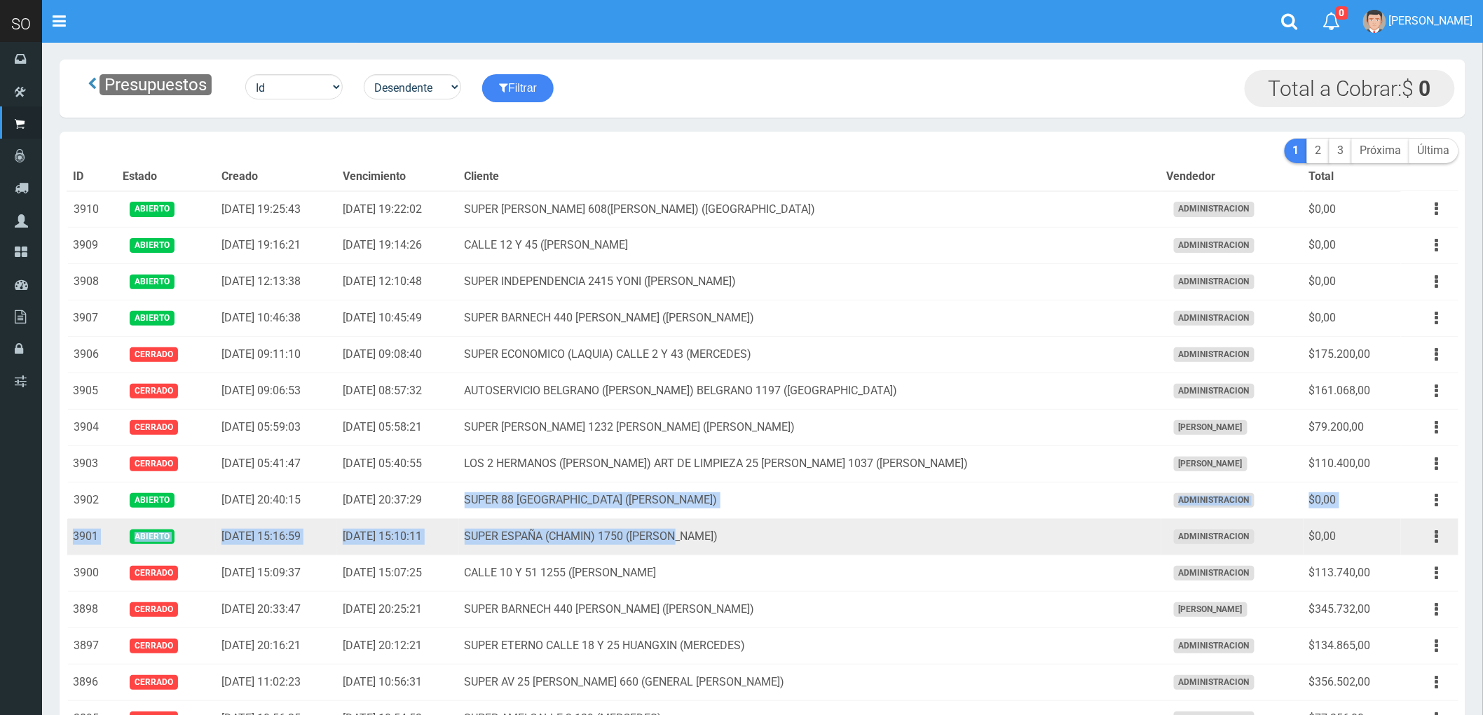
drag, startPoint x: 552, startPoint y: 500, endPoint x: 841, endPoint y: 536, distance: 291.0
click at [841, 536] on td "SUPER ESPAÑA (CHAMIN) 1750 ([PERSON_NAME])" at bounding box center [810, 537] width 702 height 36
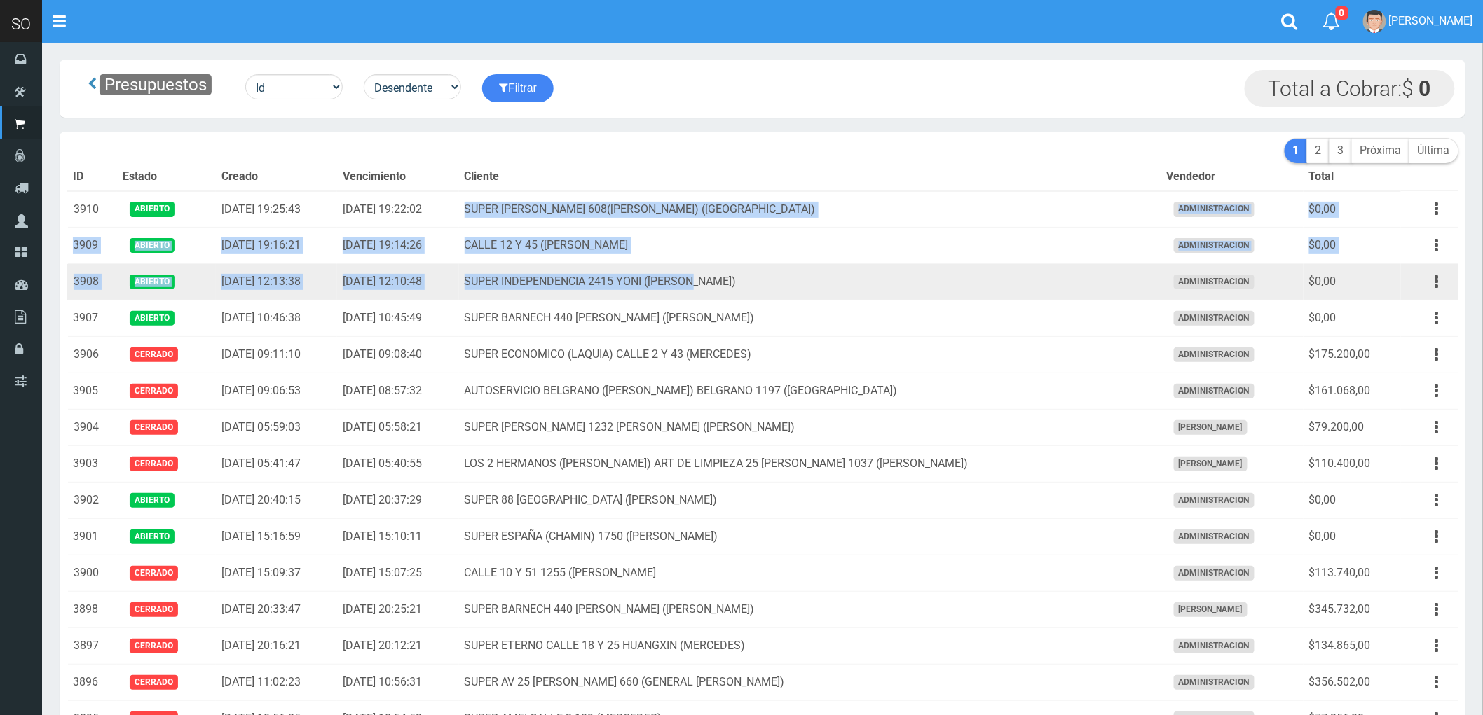
drag, startPoint x: 552, startPoint y: 211, endPoint x: 945, endPoint y: 286, distance: 399.5
click at [945, 286] on td "SUPER INDEPENDENCIA 2415 YONI ([PERSON_NAME])" at bounding box center [810, 282] width 702 height 36
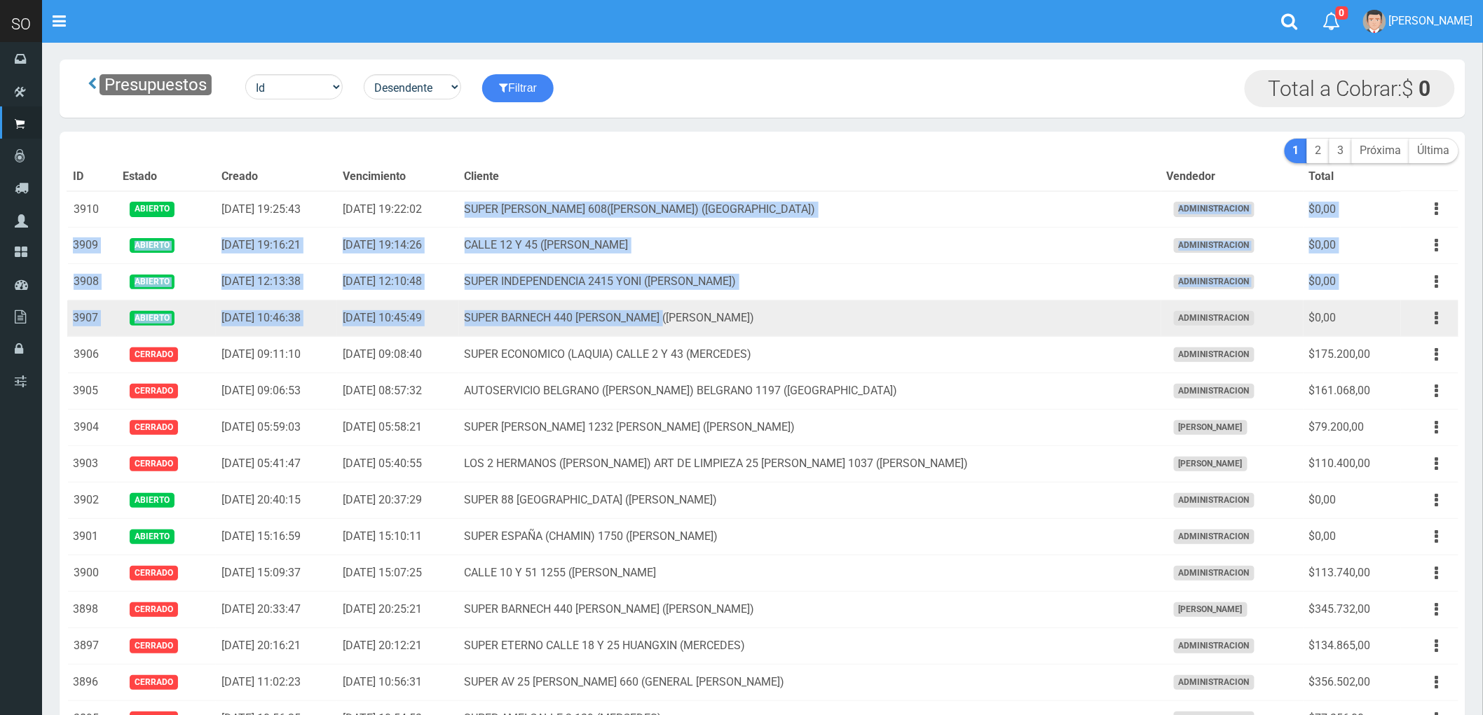
drag, startPoint x: 554, startPoint y: 207, endPoint x: 853, endPoint y: 322, distance: 320.5
click at [853, 322] on td "SUPER BARNECH 440 MIRIAM (LUJAN)" at bounding box center [810, 319] width 702 height 36
drag, startPoint x: 71, startPoint y: 207, endPoint x: 1376, endPoint y: 317, distance: 1309.4
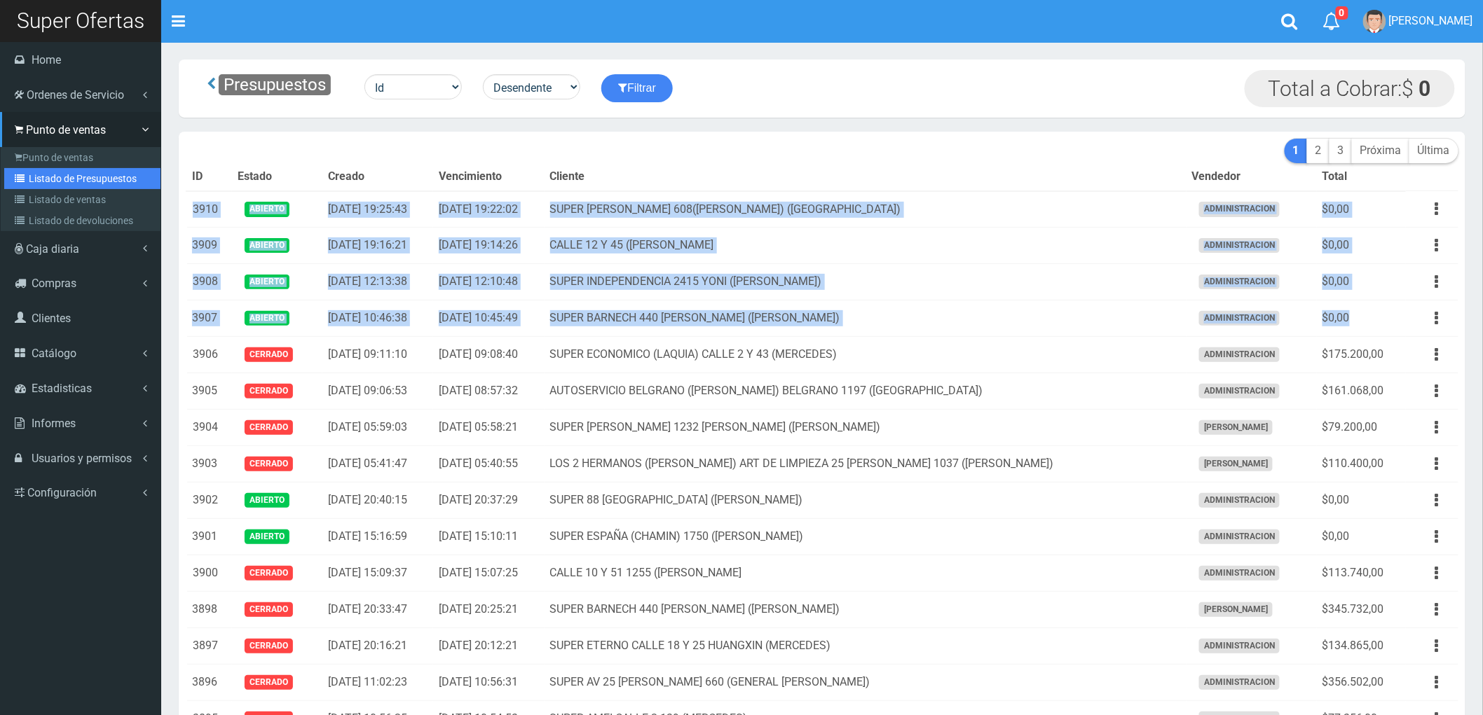
click at [79, 175] on link "Listado de Presupuestos" at bounding box center [82, 178] width 156 height 21
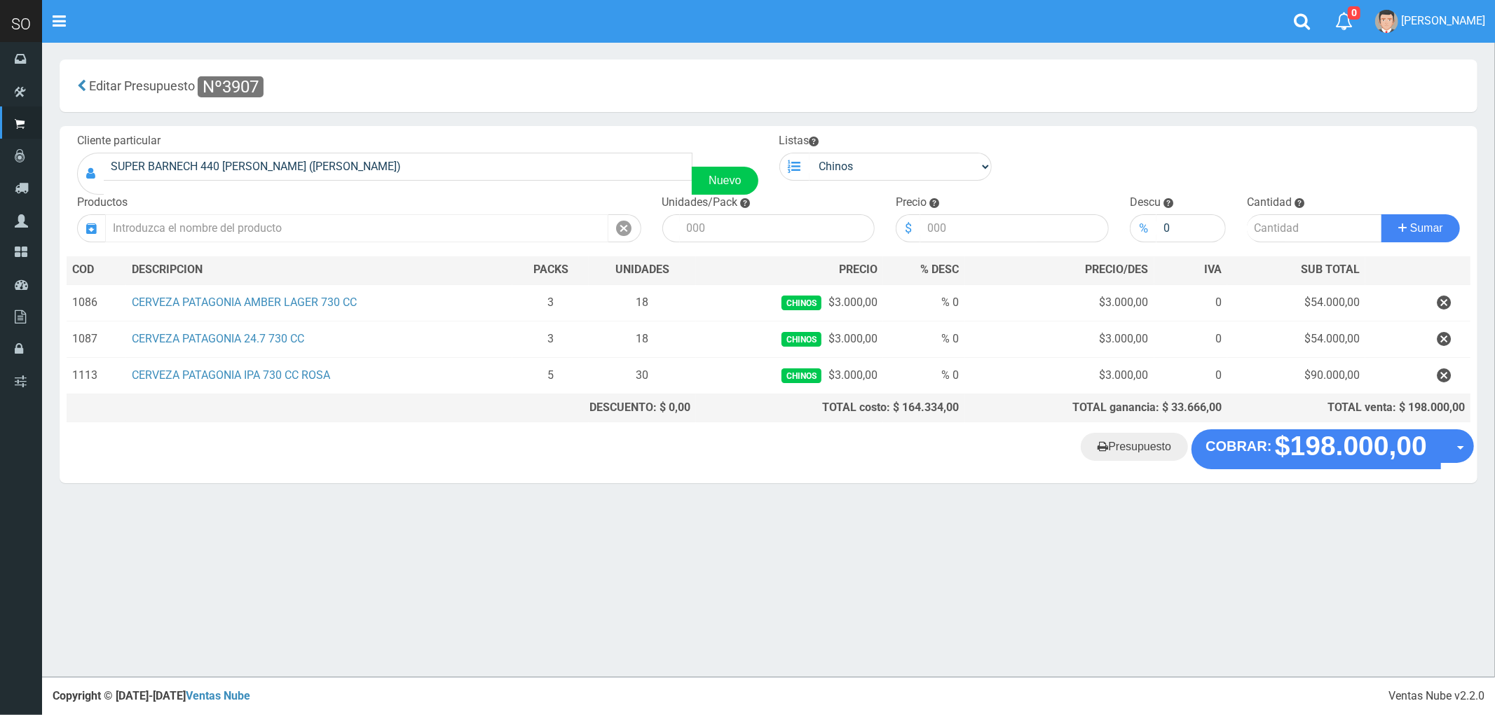
click at [188, 226] on input "text" at bounding box center [356, 228] width 503 height 28
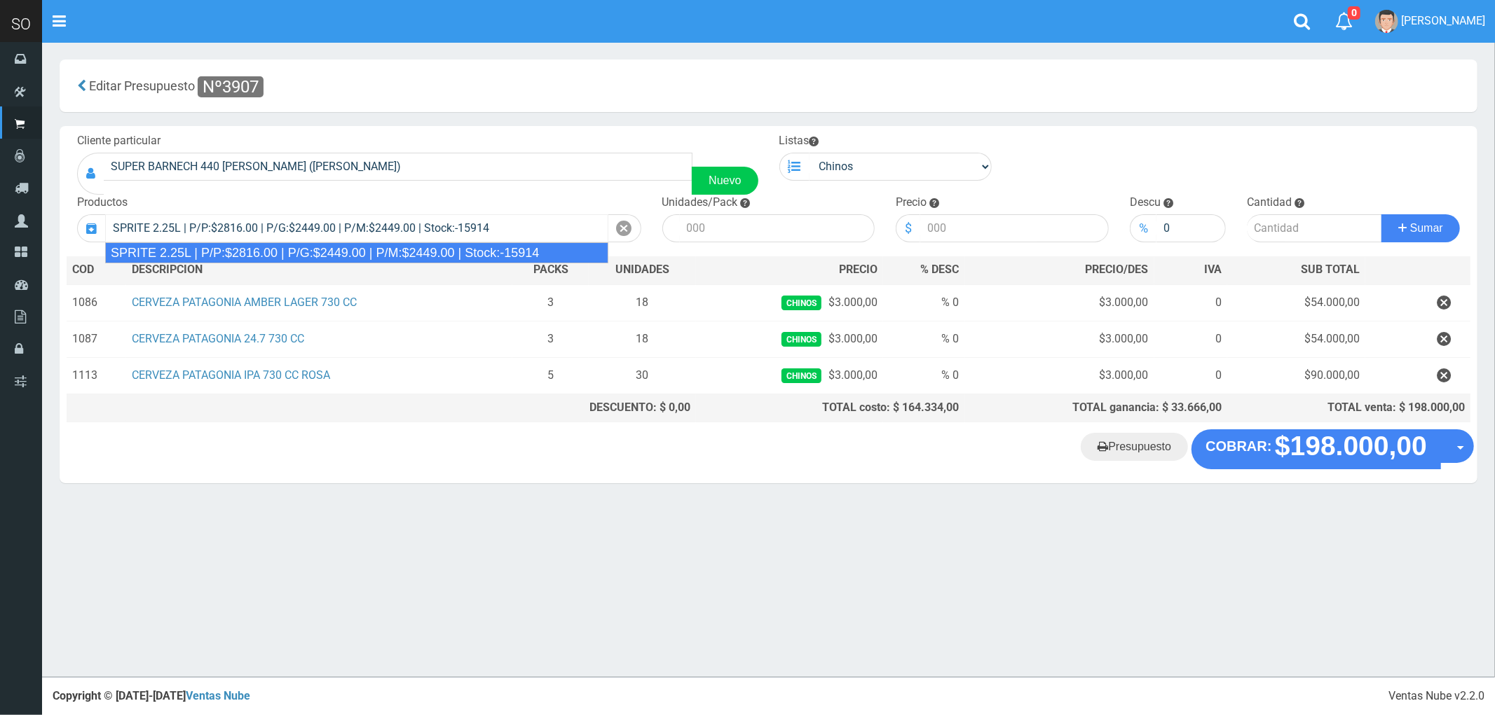
type input "SPRITE 2.25L | P/P:$2816.00 | P/G:$2449.00 | P/M:$2449.00 | Stock:-15914"
type input "8"
type input "2816.00"
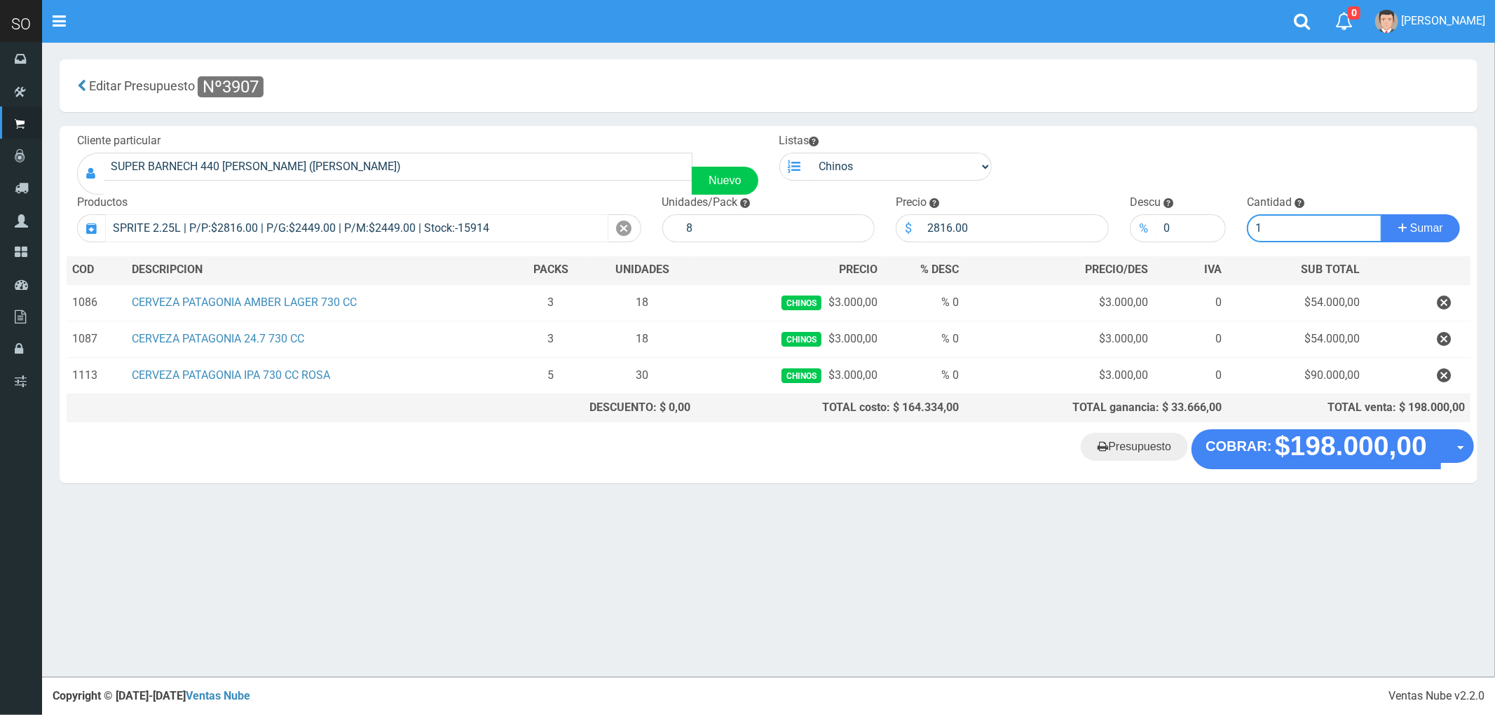
type input "1"
click at [1381, 214] on button "Sumar" at bounding box center [1420, 228] width 78 height 28
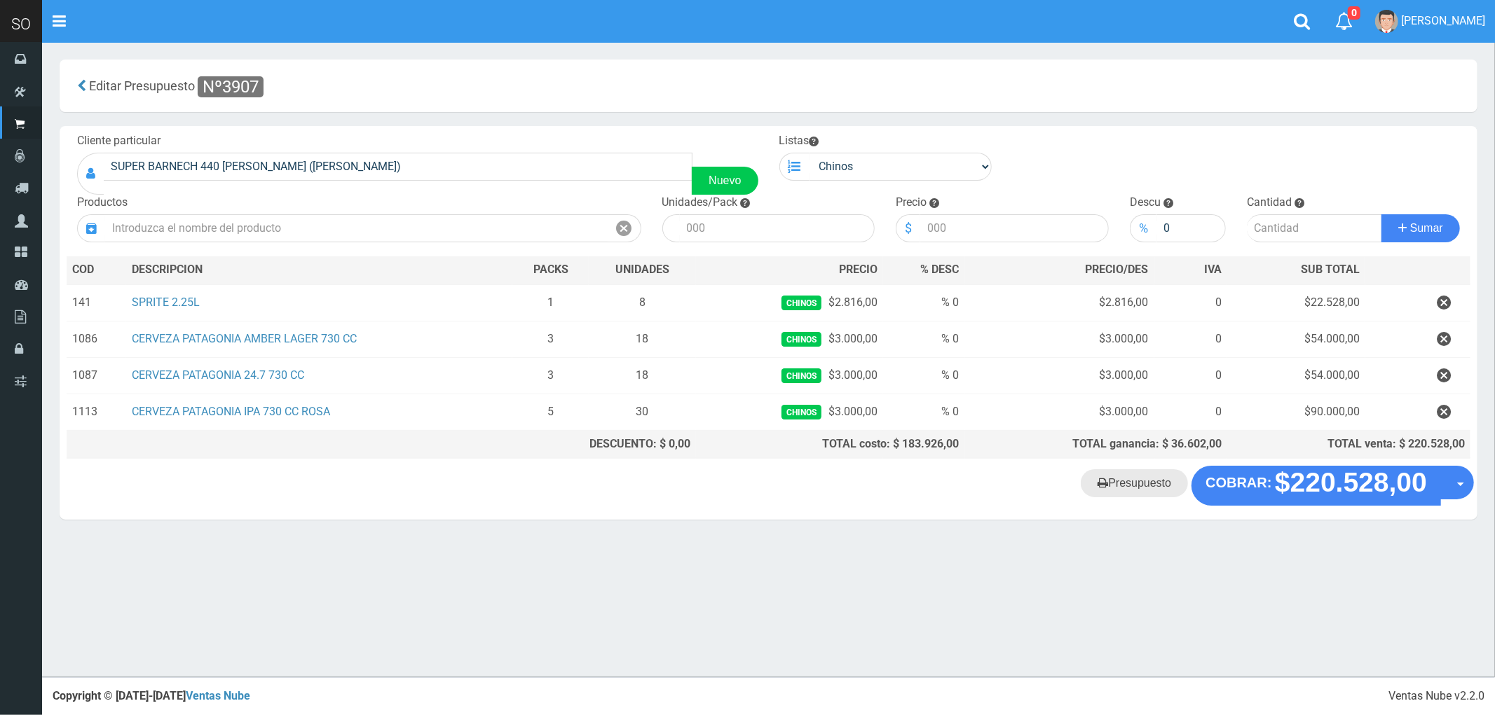
click at [1131, 492] on link "Presupuesto" at bounding box center [1134, 483] width 107 height 28
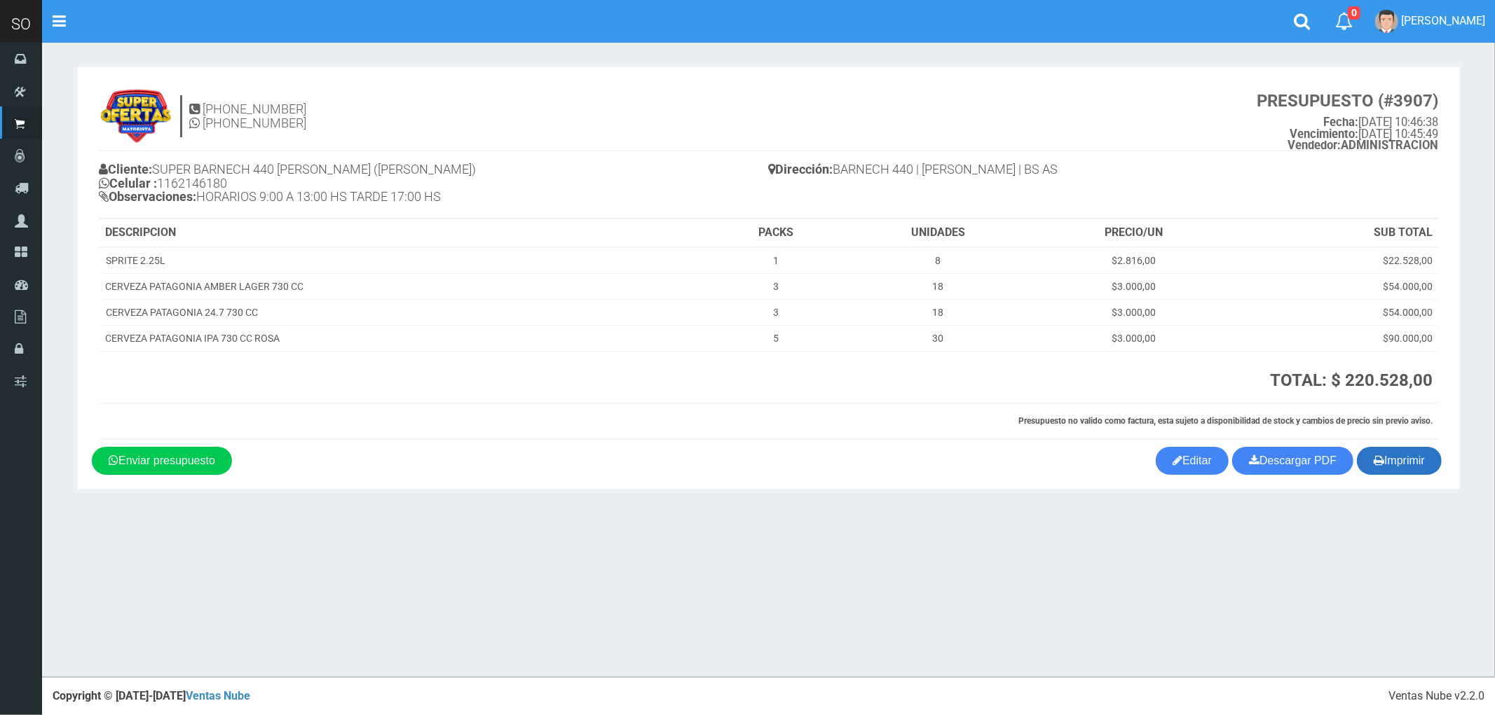
click at [1378, 453] on icon "button" at bounding box center [1378, 461] width 11 height 20
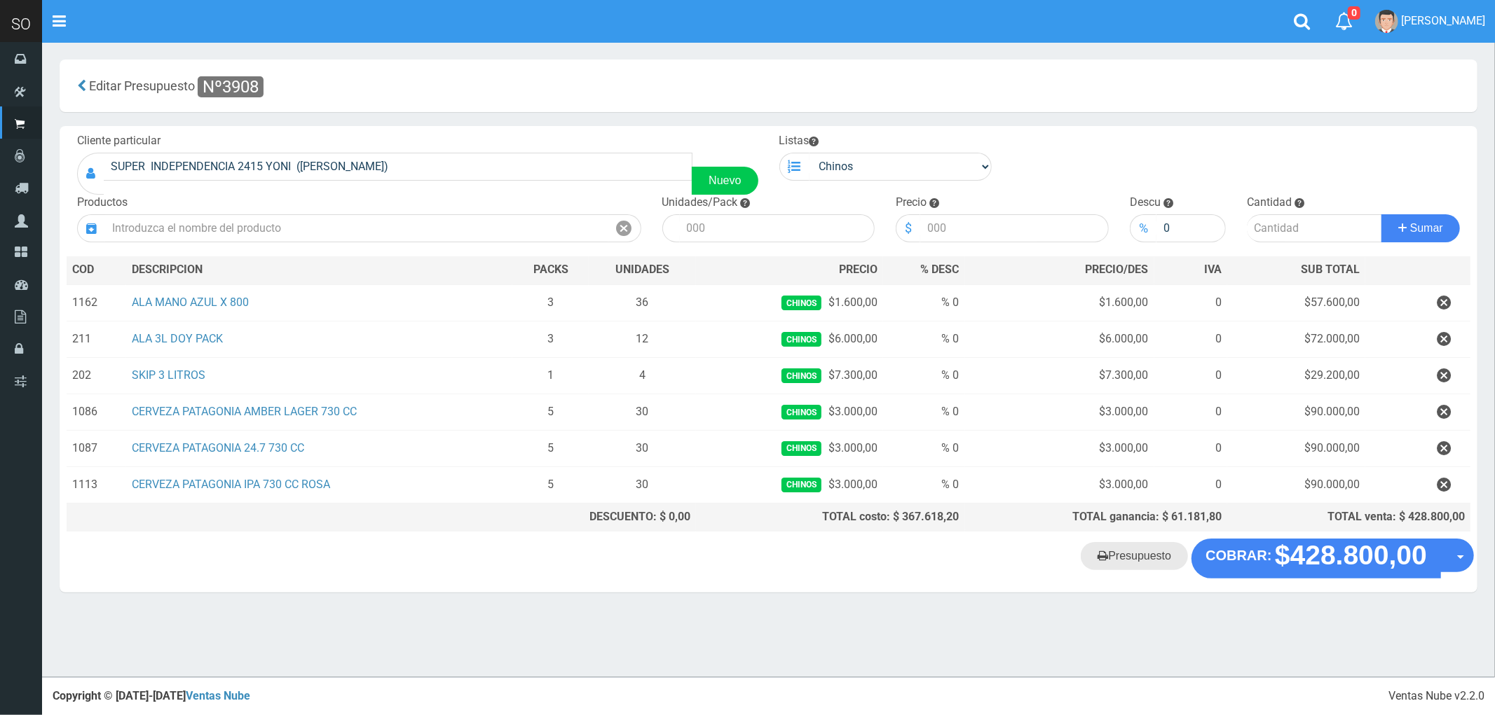
click at [1138, 558] on link "Presupuesto" at bounding box center [1134, 556] width 107 height 28
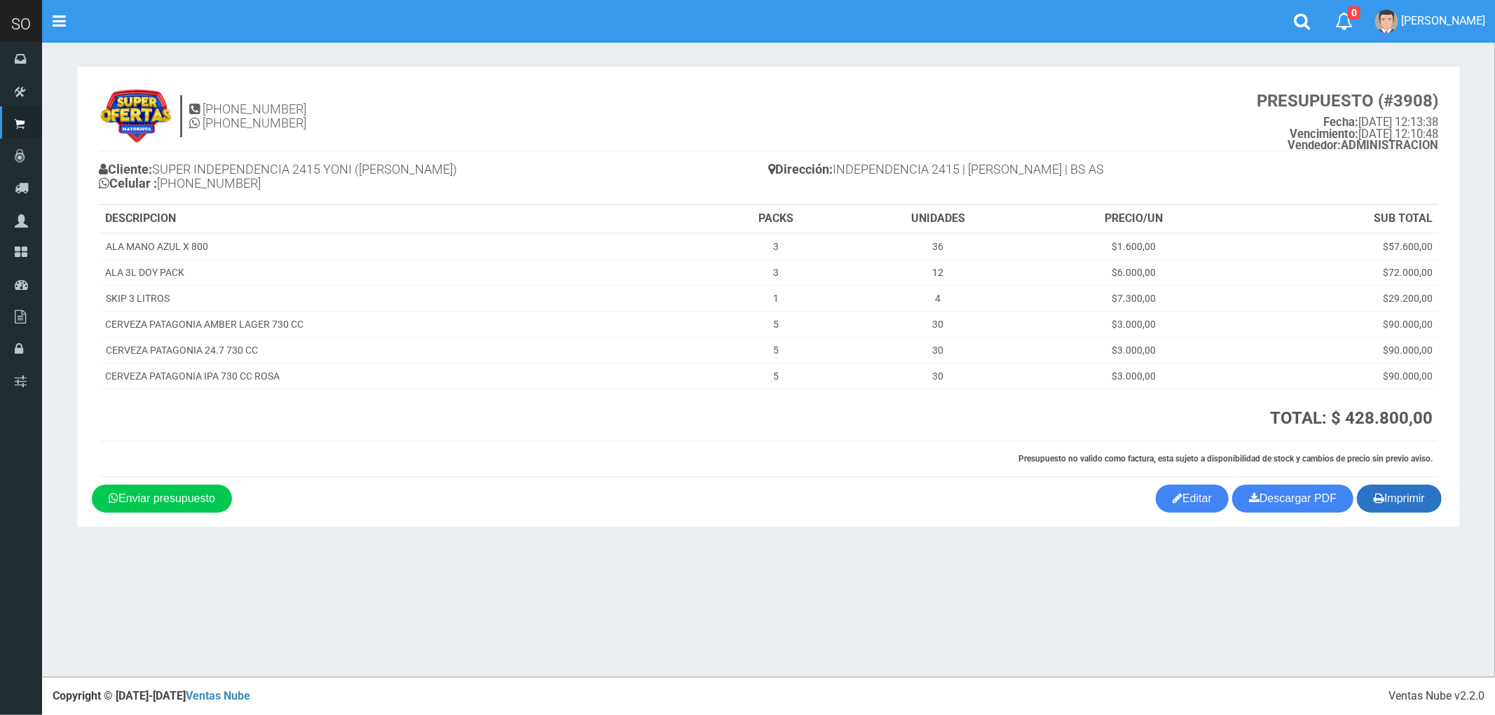
click at [1406, 496] on button "Imprimir" at bounding box center [1399, 499] width 85 height 28
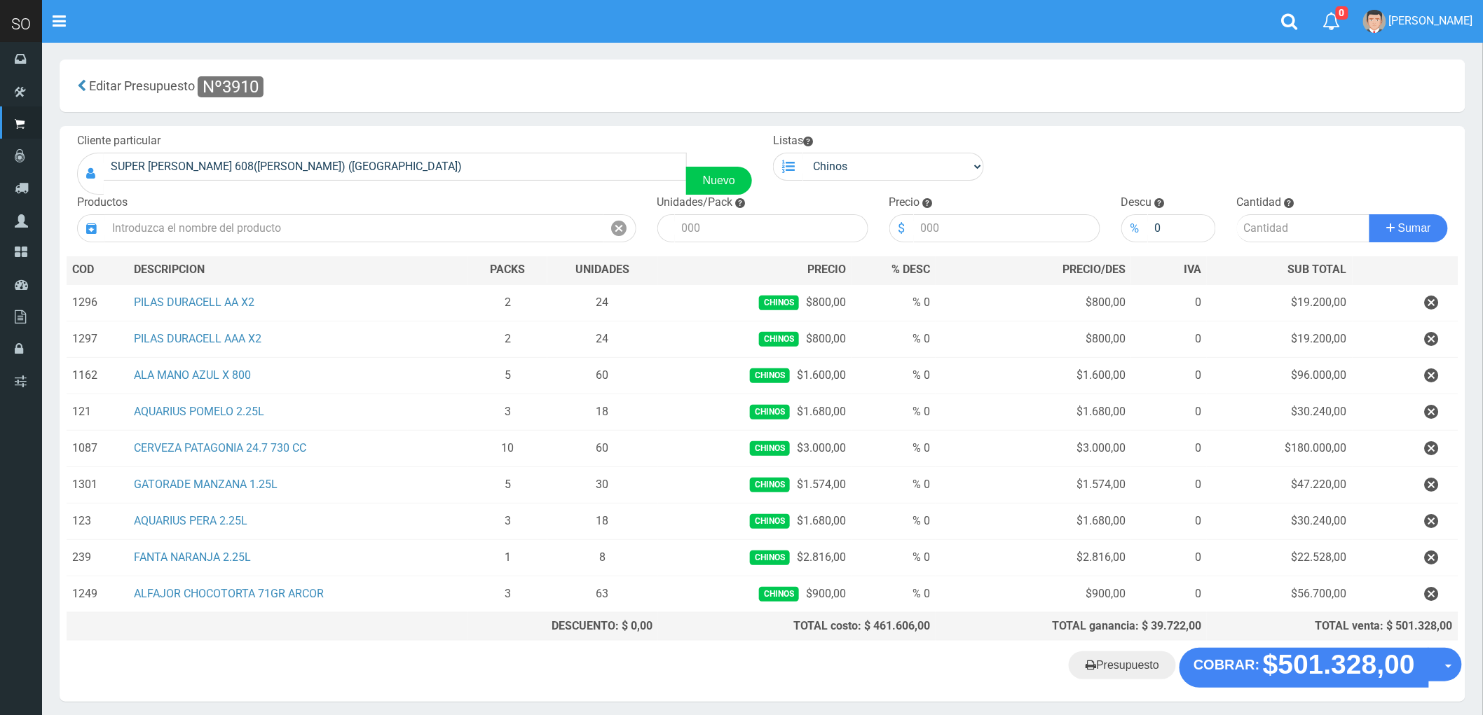
click at [972, 678] on "Presupuesto COBRAR: $501.328,00 Opciones" at bounding box center [762, 667] width 1399 height 39
click at [1130, 666] on link "Presupuesto" at bounding box center [1122, 666] width 107 height 28
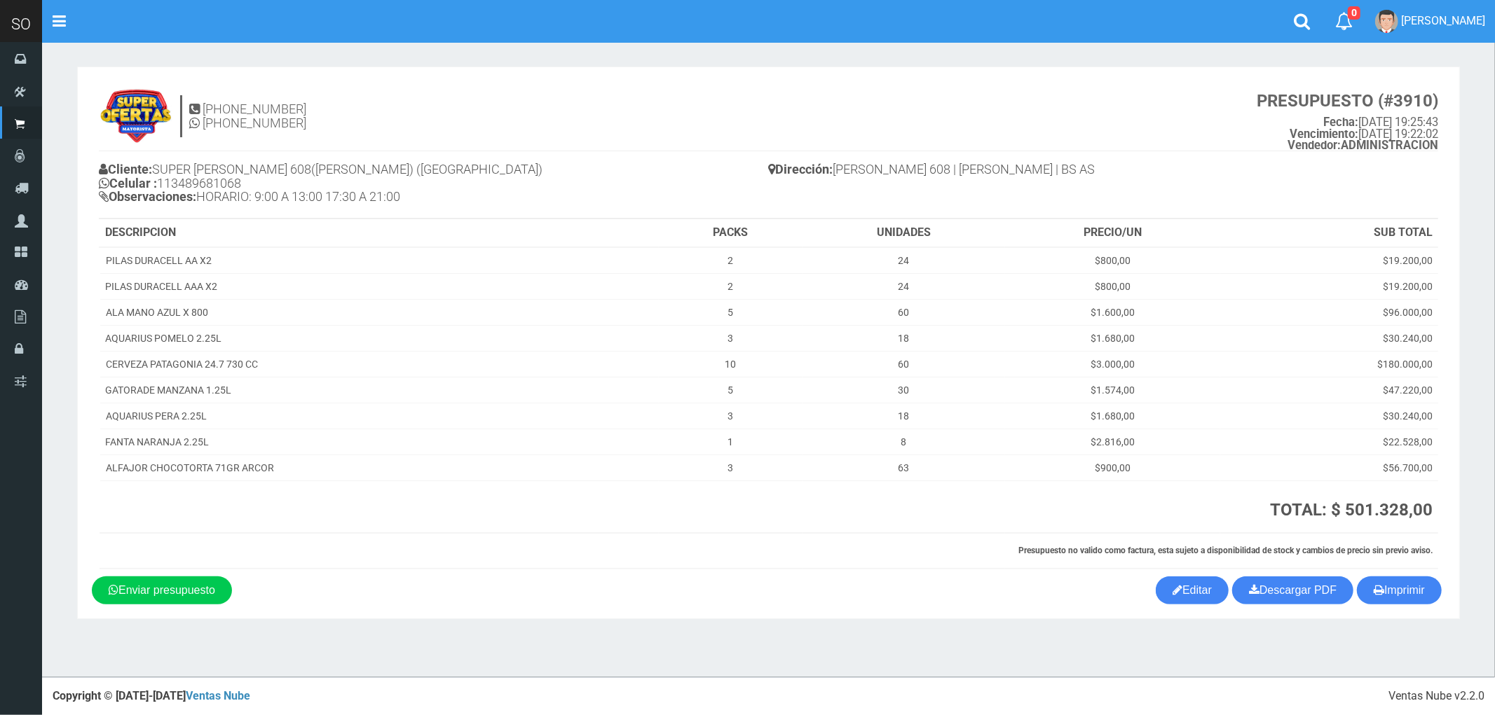
drag, startPoint x: 1404, startPoint y: 580, endPoint x: 1318, endPoint y: 570, distance: 86.8
click at [1404, 582] on button "Imprimir" at bounding box center [1399, 591] width 85 height 28
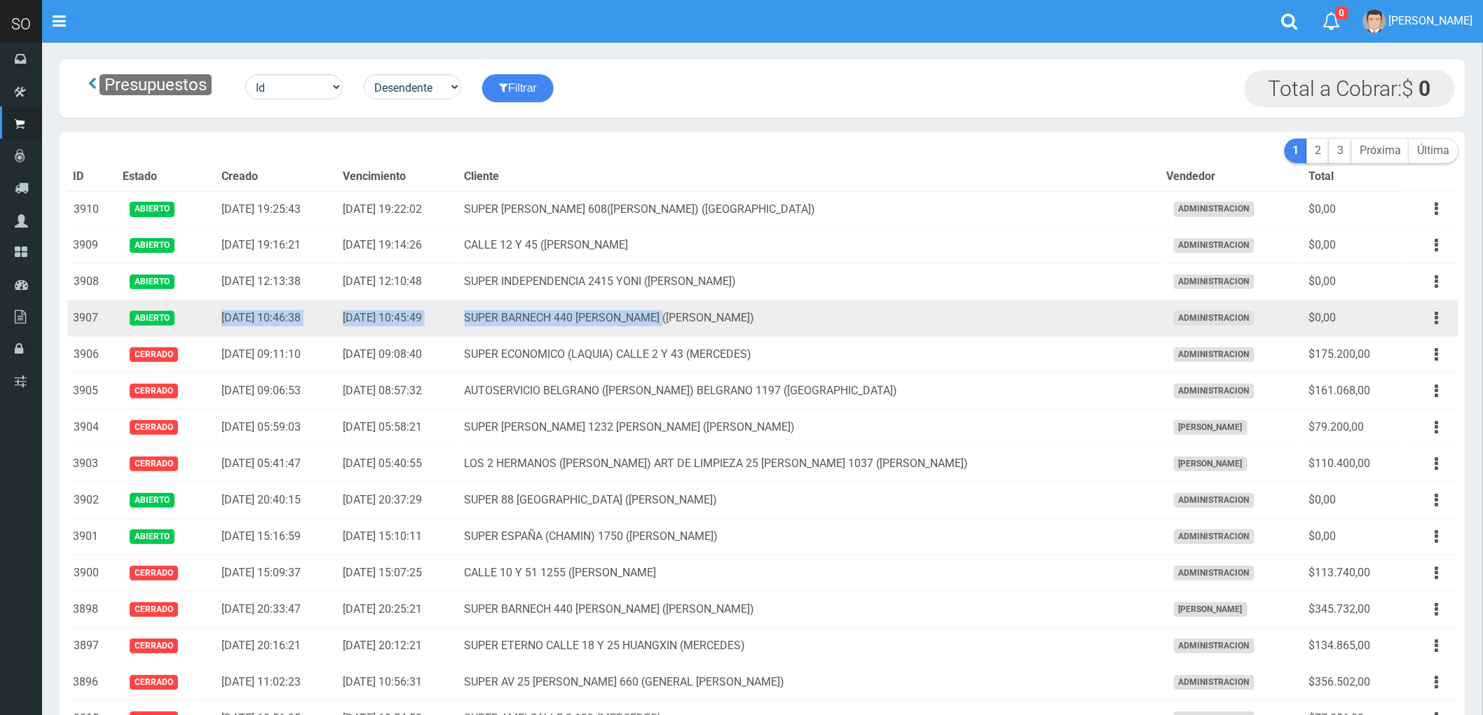
drag, startPoint x: 221, startPoint y: 318, endPoint x: 879, endPoint y: 310, distance: 657.3
click at [879, 310] on tr "3907 Abierto 2025-09-09 10:46:38 2025-09-09 10:45:49 SUPER BARNECH 440 MIRIAM (…" at bounding box center [762, 319] width 1391 height 36
click at [866, 315] on td "SUPER BARNECH 440 MIRIAM (LUJAN)" at bounding box center [810, 319] width 702 height 36
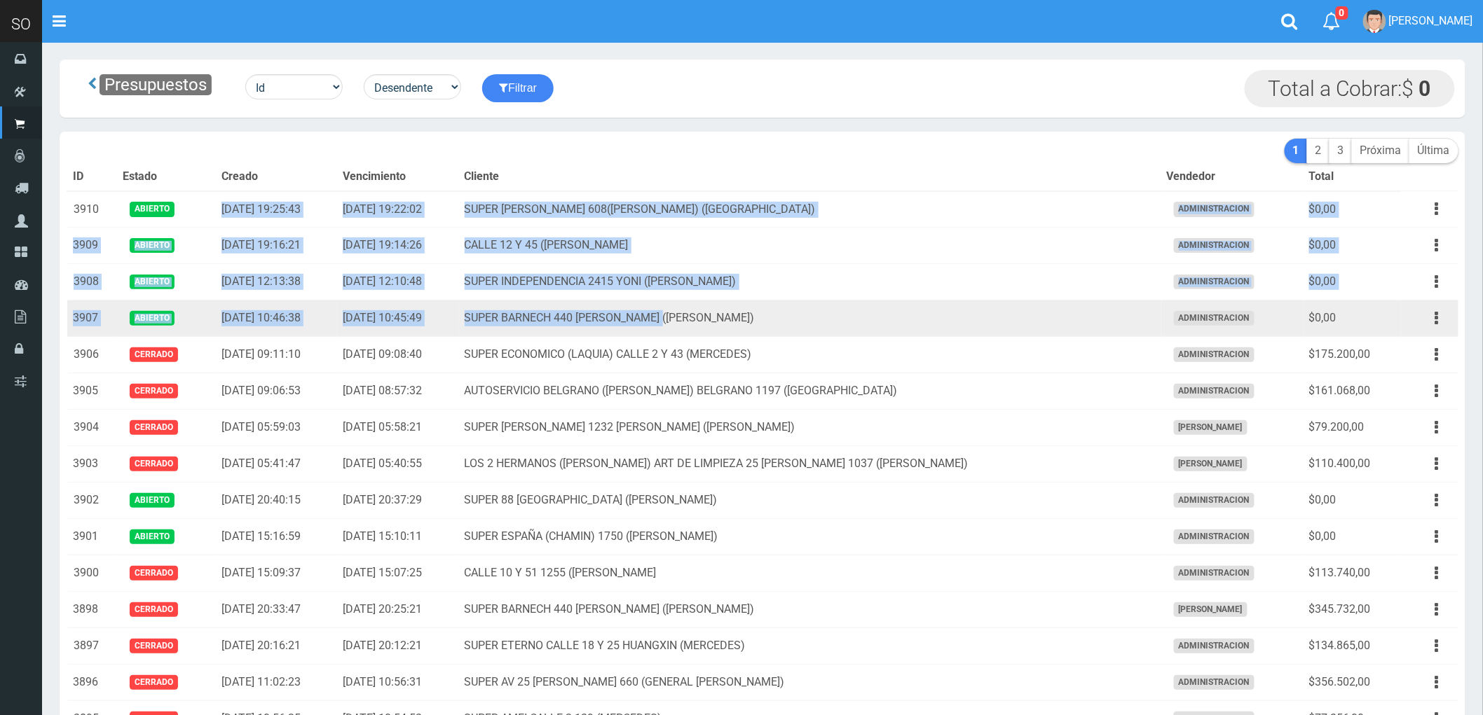
drag, startPoint x: 225, startPoint y: 205, endPoint x: 903, endPoint y: 313, distance: 686.1
click at [903, 313] on td "SUPER BARNECH 440 [PERSON_NAME] ([PERSON_NAME])" at bounding box center [810, 319] width 702 height 36
drag, startPoint x: 549, startPoint y: 211, endPoint x: 927, endPoint y: 309, distance: 390.2
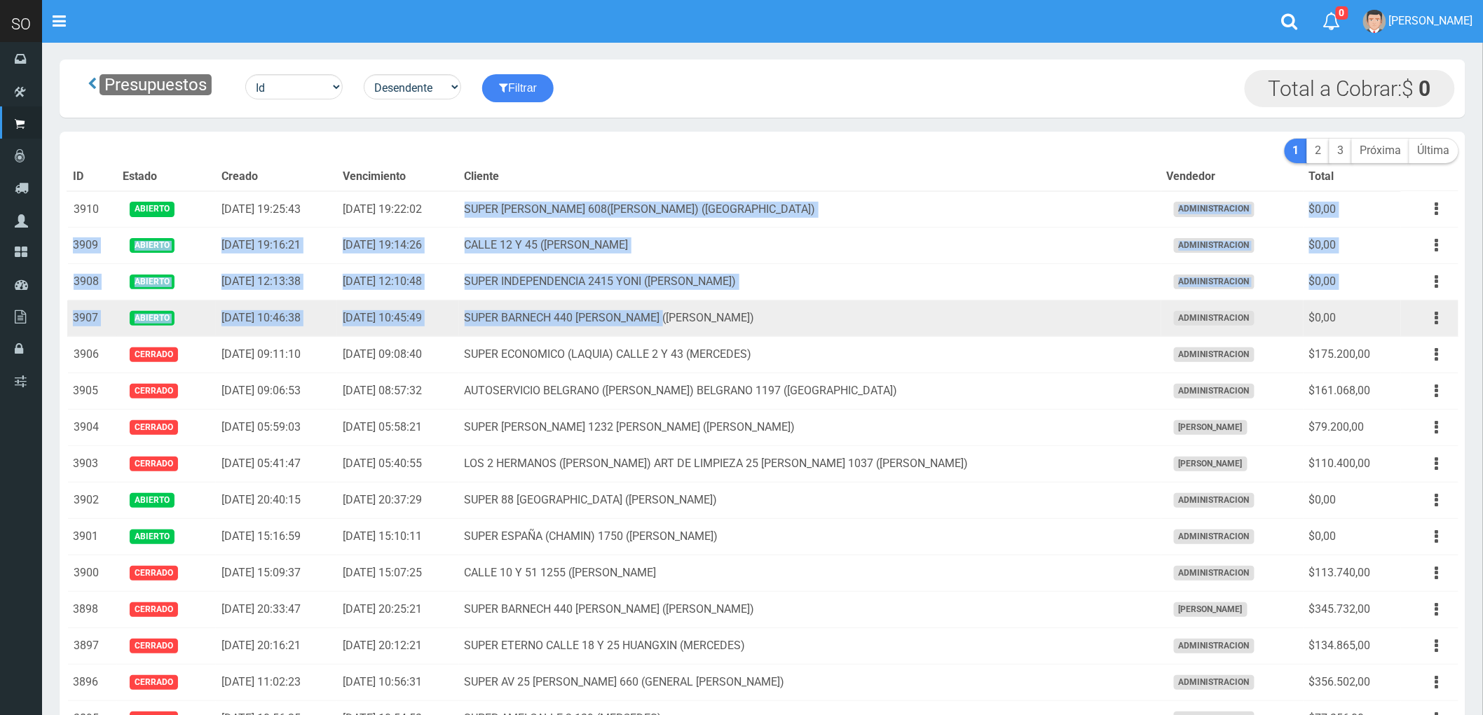
click at [909, 324] on td "SUPER BARNECH 440 MIRIAM (LUJAN)" at bounding box center [810, 319] width 702 height 36
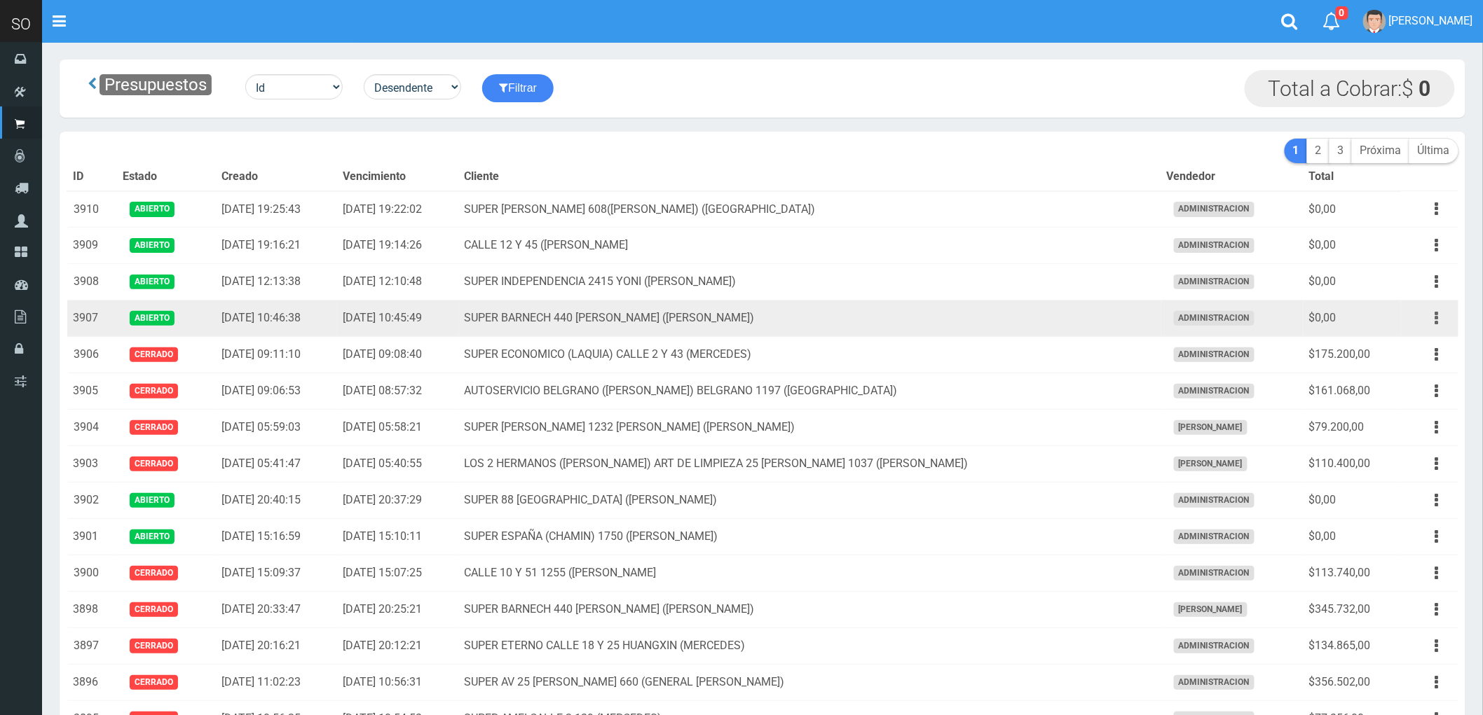
click at [1437, 317] on icon "button" at bounding box center [1437, 318] width 4 height 25
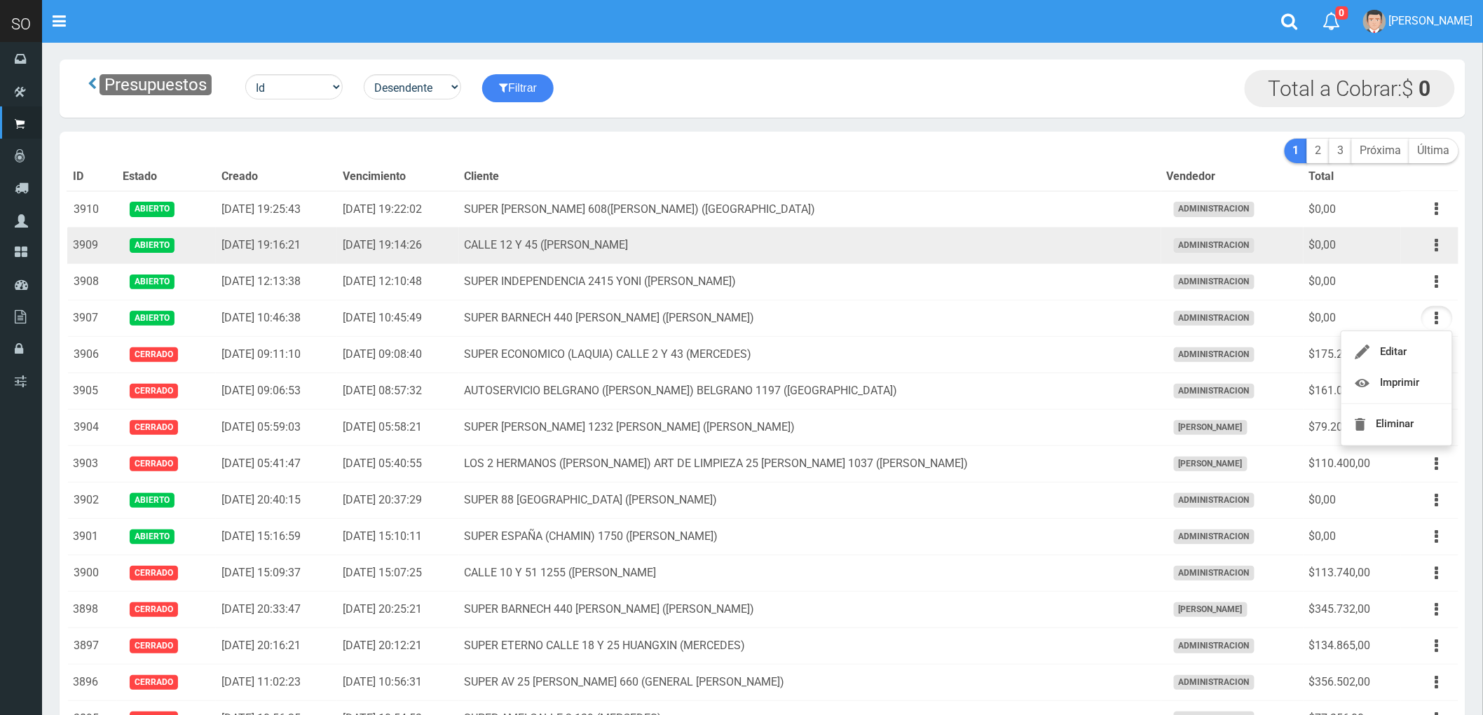
click at [956, 240] on td "CALLE 12 Y 45 (MARTIN) MERCEDES" at bounding box center [810, 246] width 702 height 36
click at [1437, 244] on icon "button" at bounding box center [1437, 245] width 4 height 25
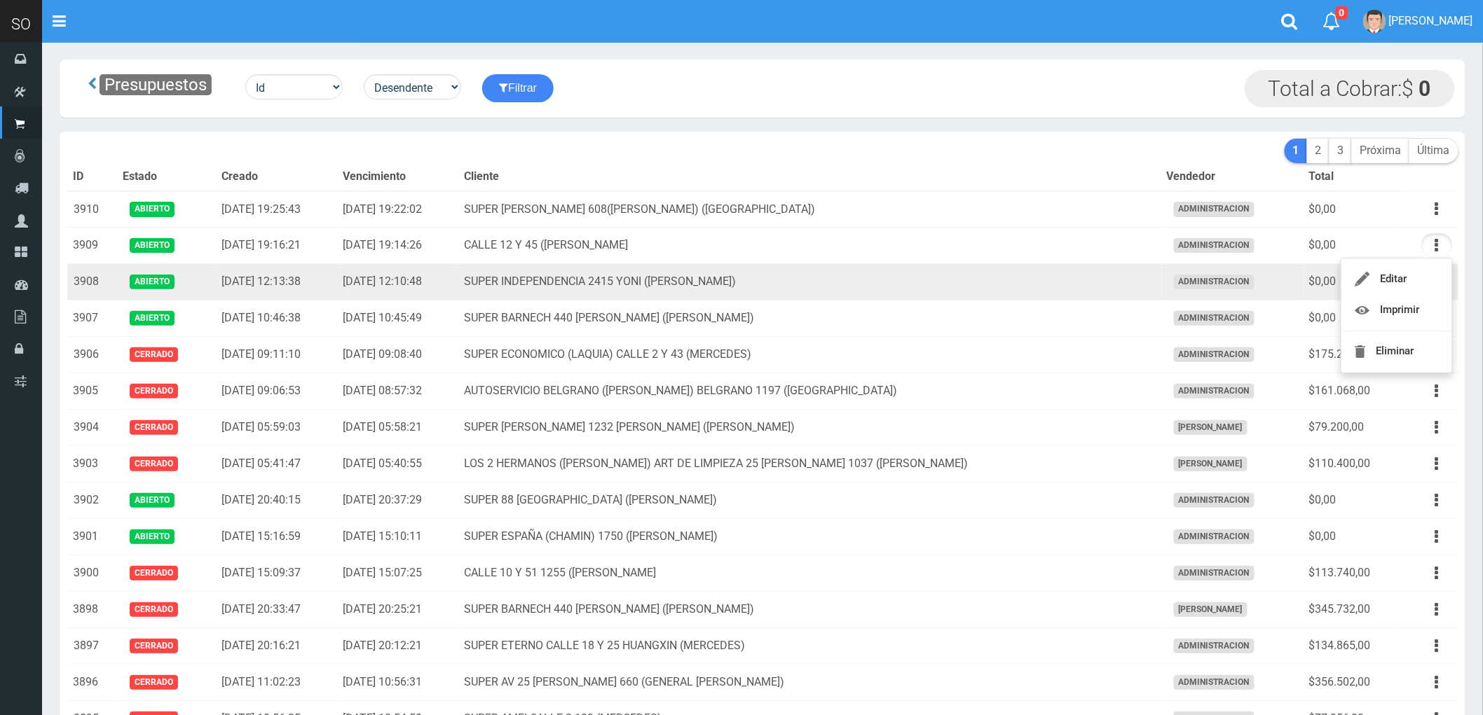
click at [996, 296] on td "SUPER INDEPENDENCIA 2415 YONI ([PERSON_NAME])" at bounding box center [810, 282] width 702 height 36
click at [1433, 276] on button "button" at bounding box center [1437, 282] width 32 height 25
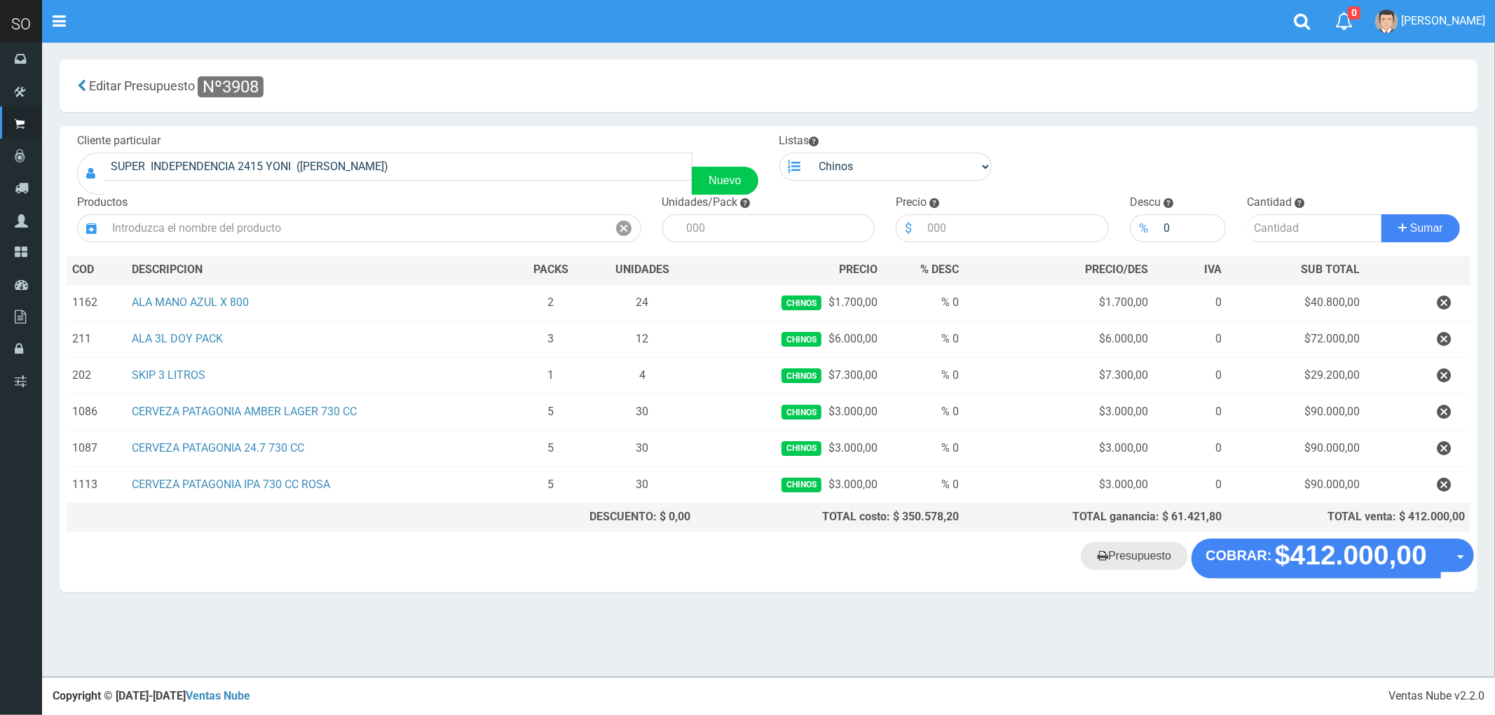
click at [1131, 557] on link "Presupuesto" at bounding box center [1134, 556] width 107 height 28
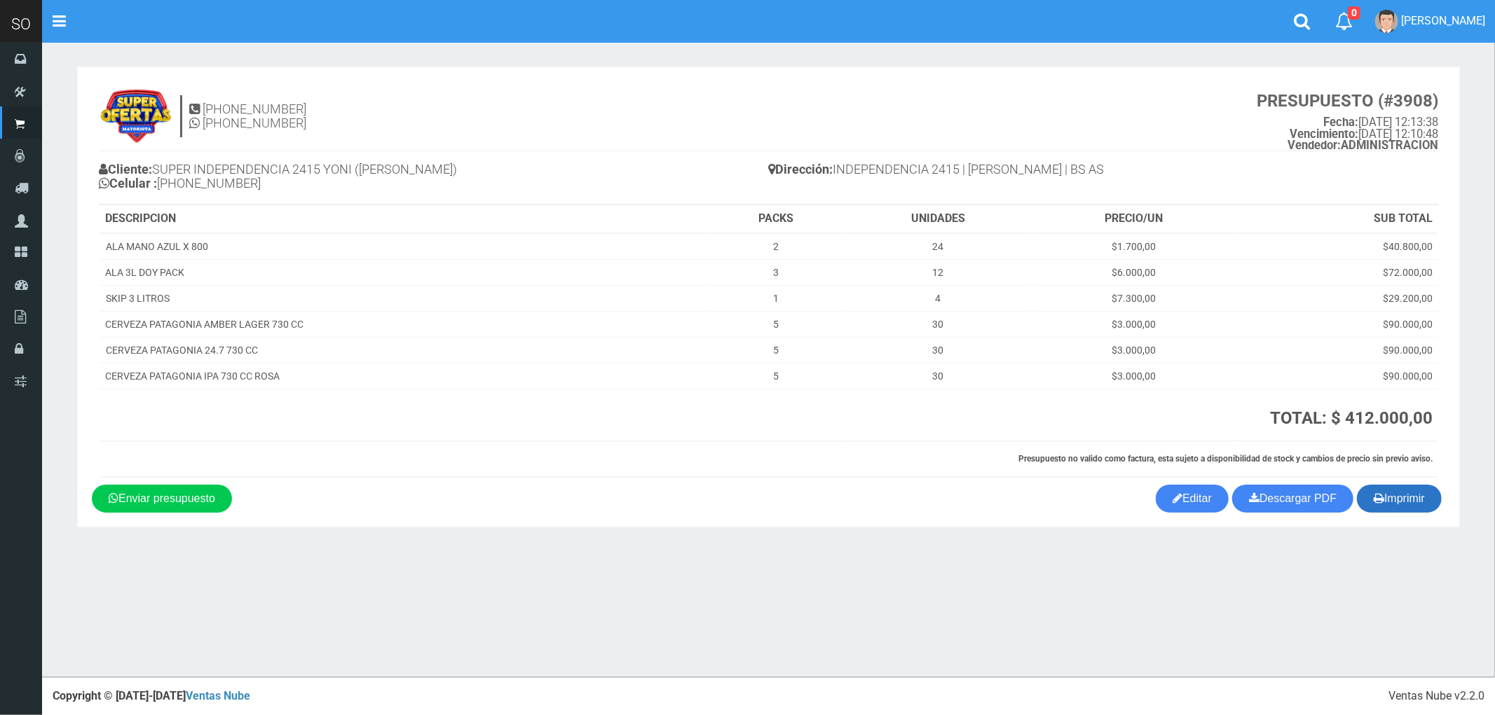
click at [1401, 499] on button "Imprimir" at bounding box center [1399, 499] width 85 height 28
